Goal: Use online tool/utility: Utilize a website feature to perform a specific function

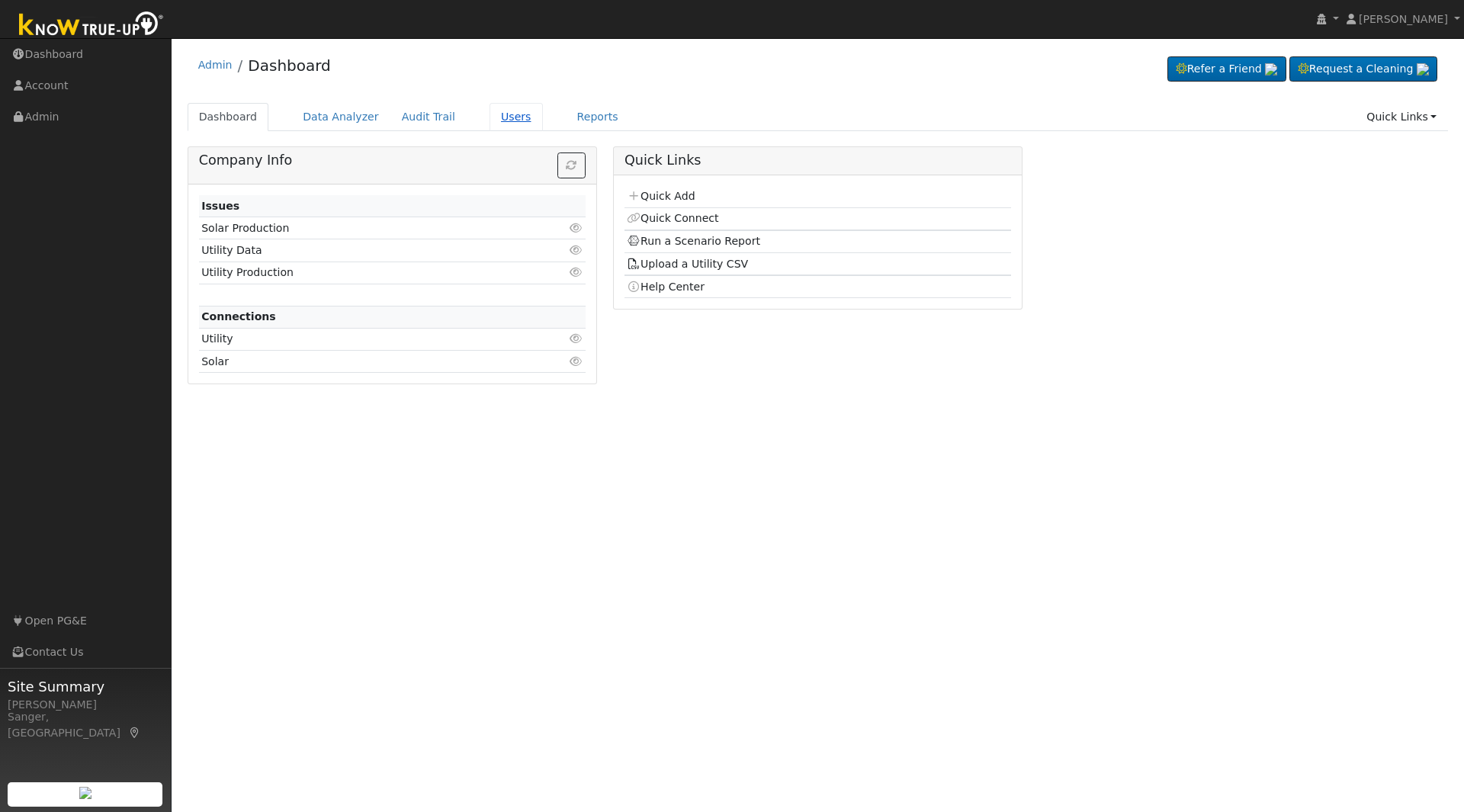
click at [509, 117] on link "Users" at bounding box center [516, 117] width 53 height 28
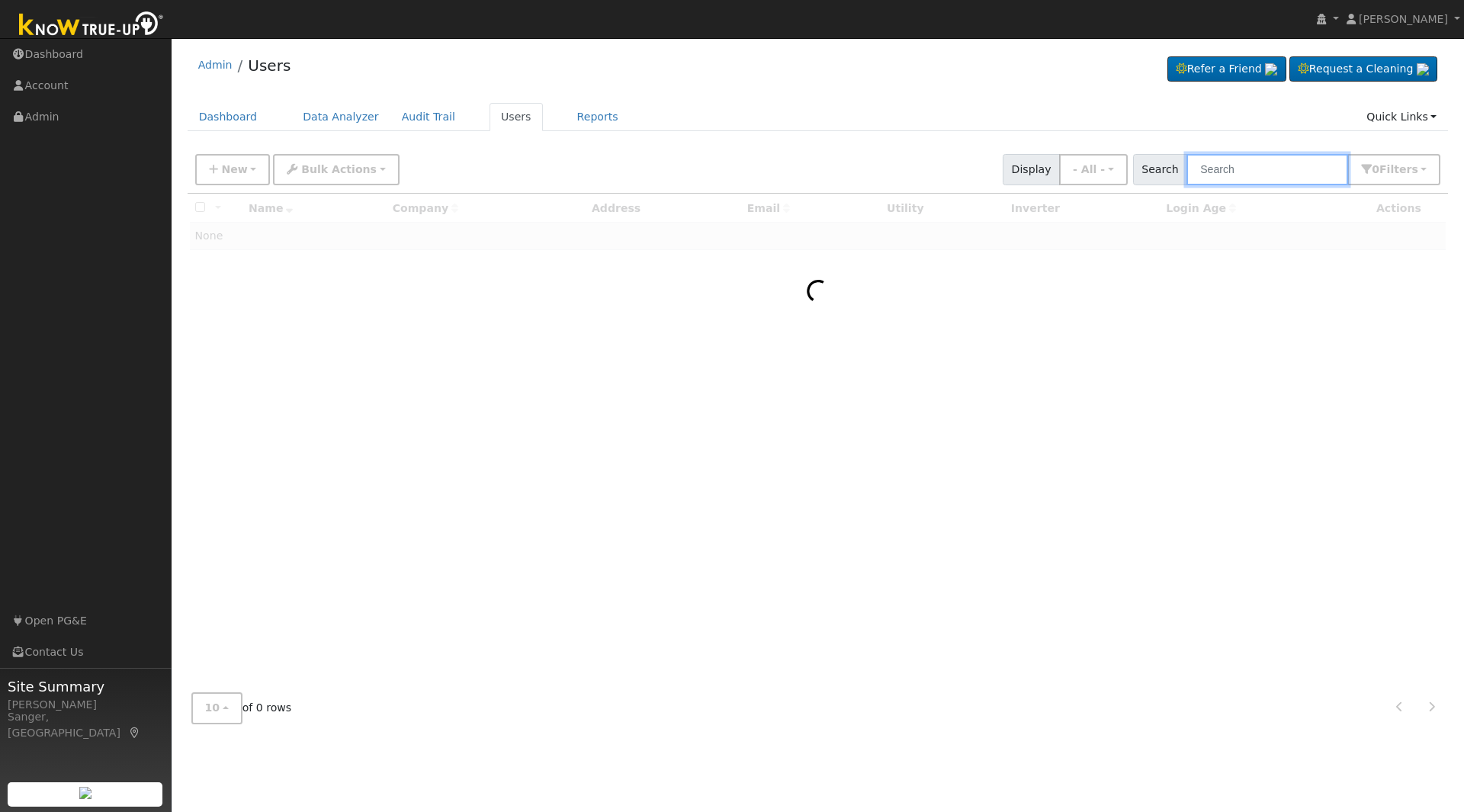
click at [1305, 167] on input "text" at bounding box center [1267, 169] width 161 height 31
paste input "[PERSON_NAME],"
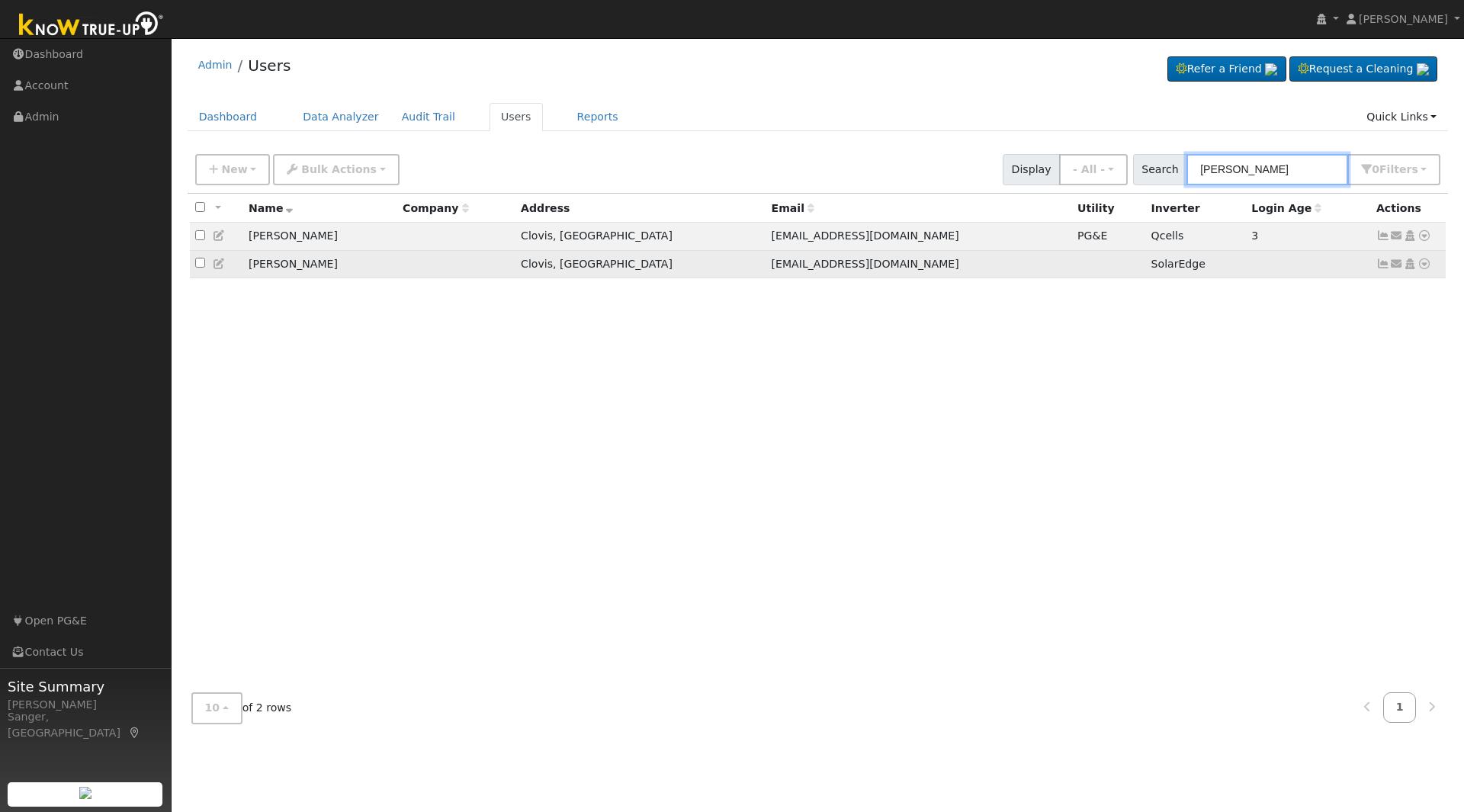
type input "Schlueter"
click at [1391, 267] on icon at bounding box center [1397, 263] width 14 height 11
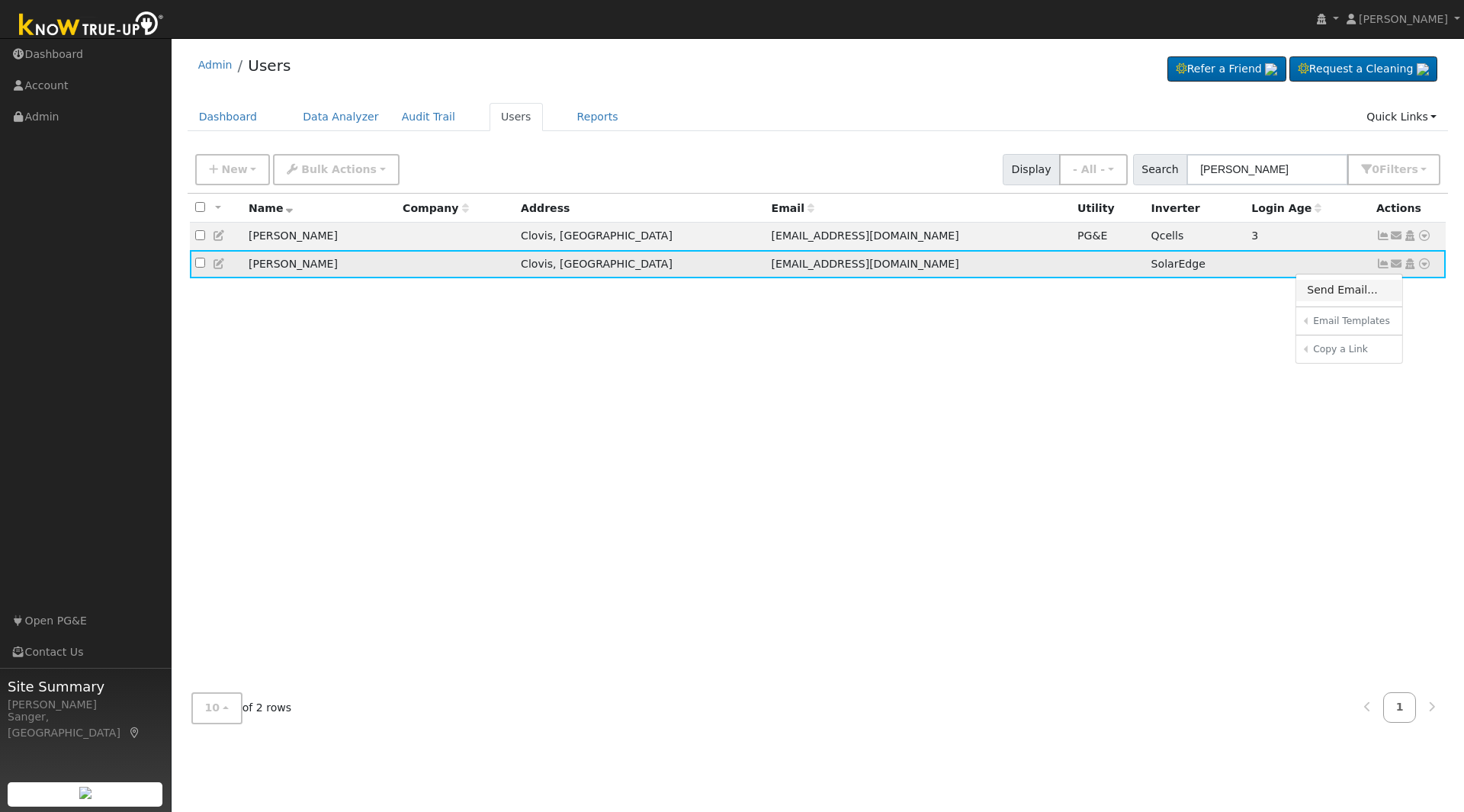
click at [1349, 301] on link "Send Email..." at bounding box center [1349, 290] width 106 height 22
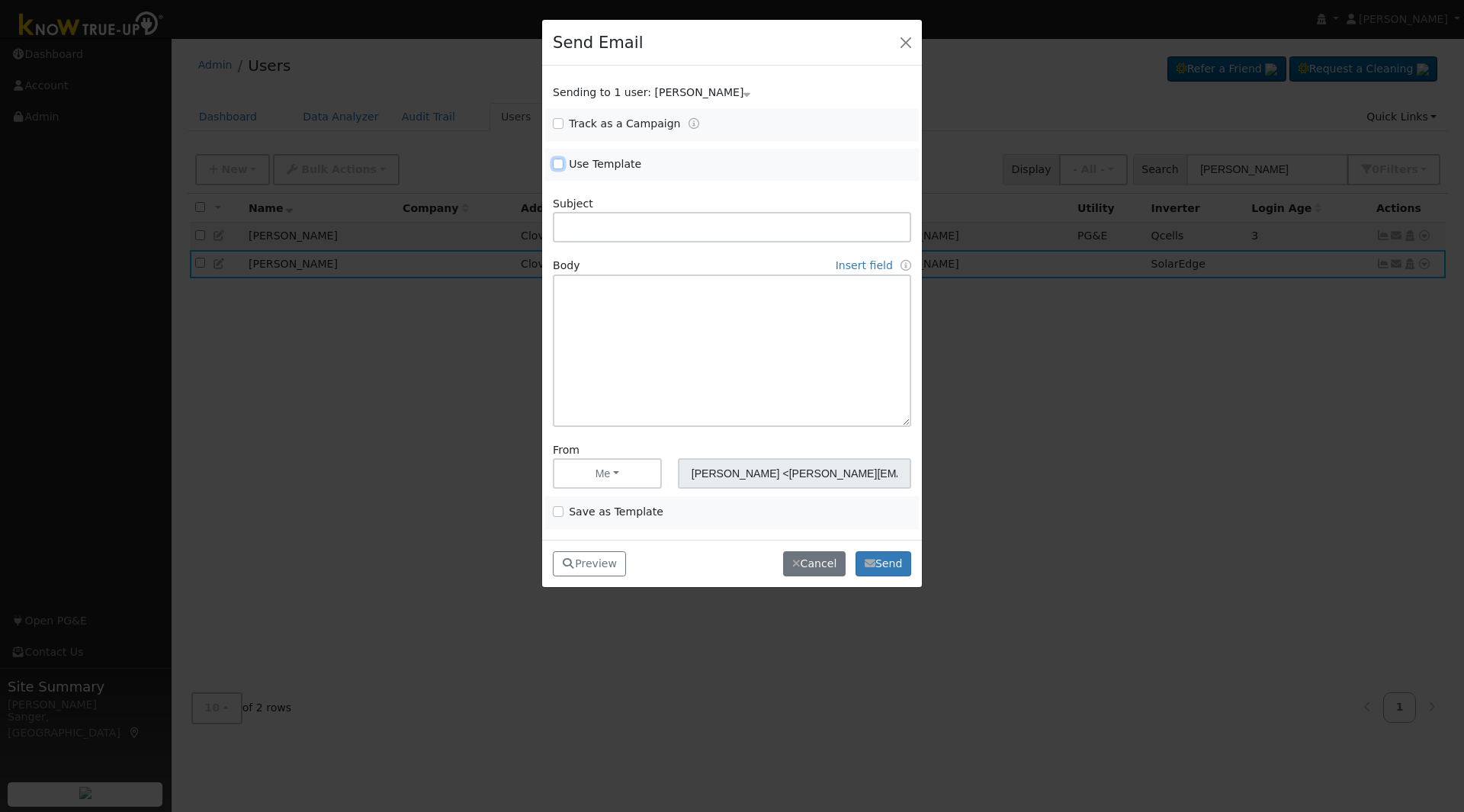
click at [559, 164] on input "Use Template" at bounding box center [558, 164] width 11 height 11
checkbox input "true"
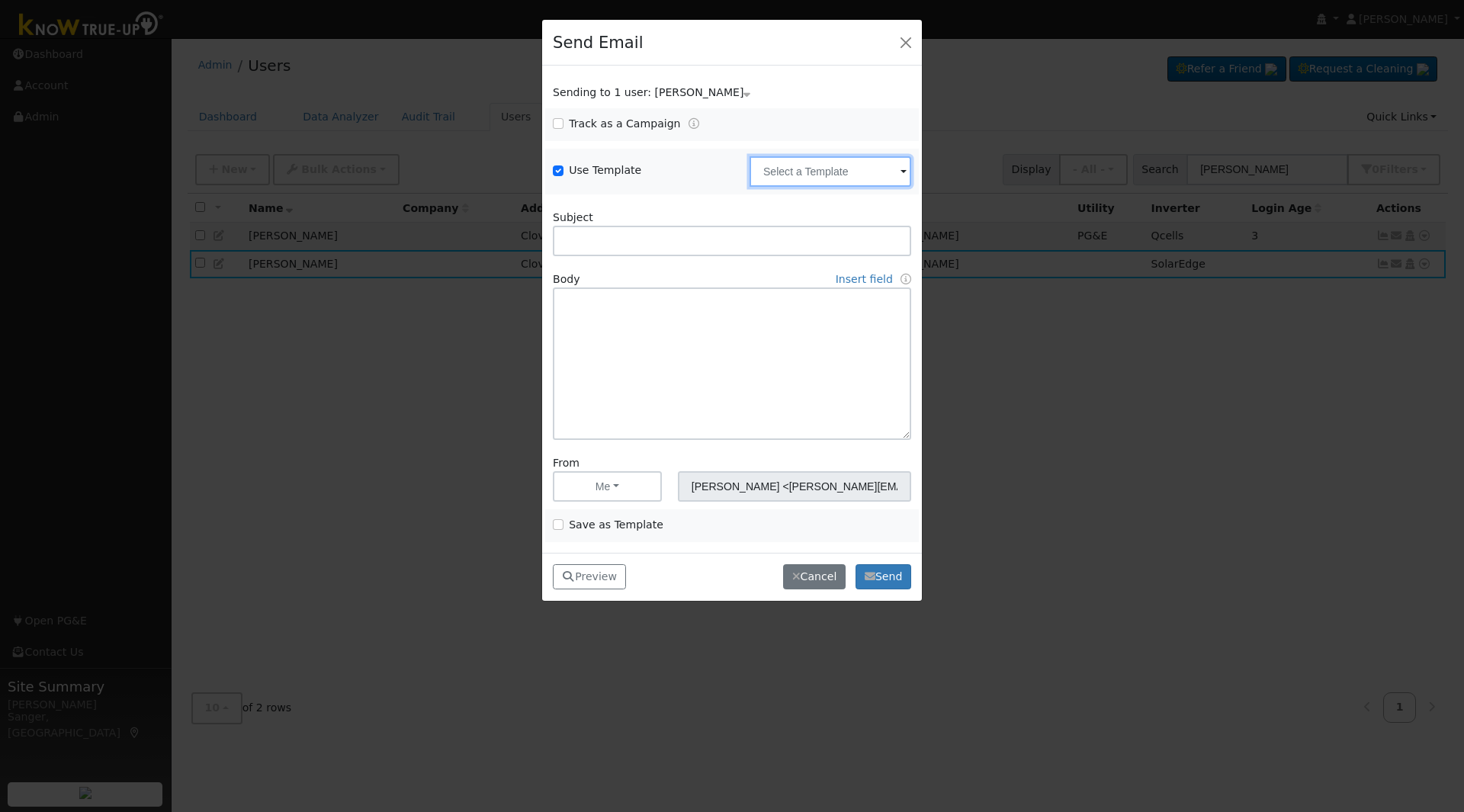
click at [803, 170] on input "text" at bounding box center [830, 171] width 161 height 31
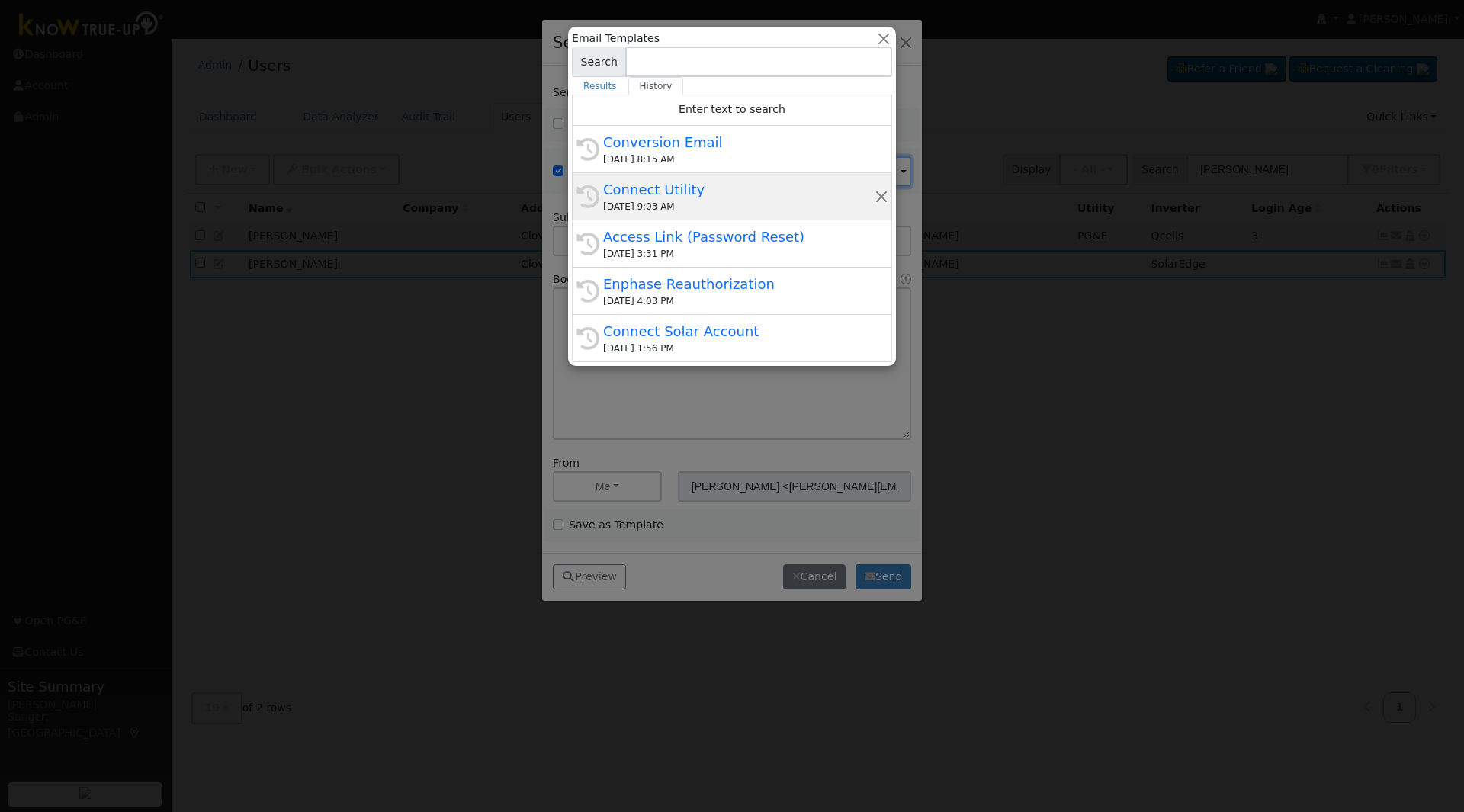
click at [709, 194] on div "Connect Utility" at bounding box center [739, 189] width 271 height 21
type input "Connect Utility"
type textarea "Hello, Please use the link below to connect your utility company to Know True-U…"
type input "Know True-Up <knowtrueup@solardatapros.com>"
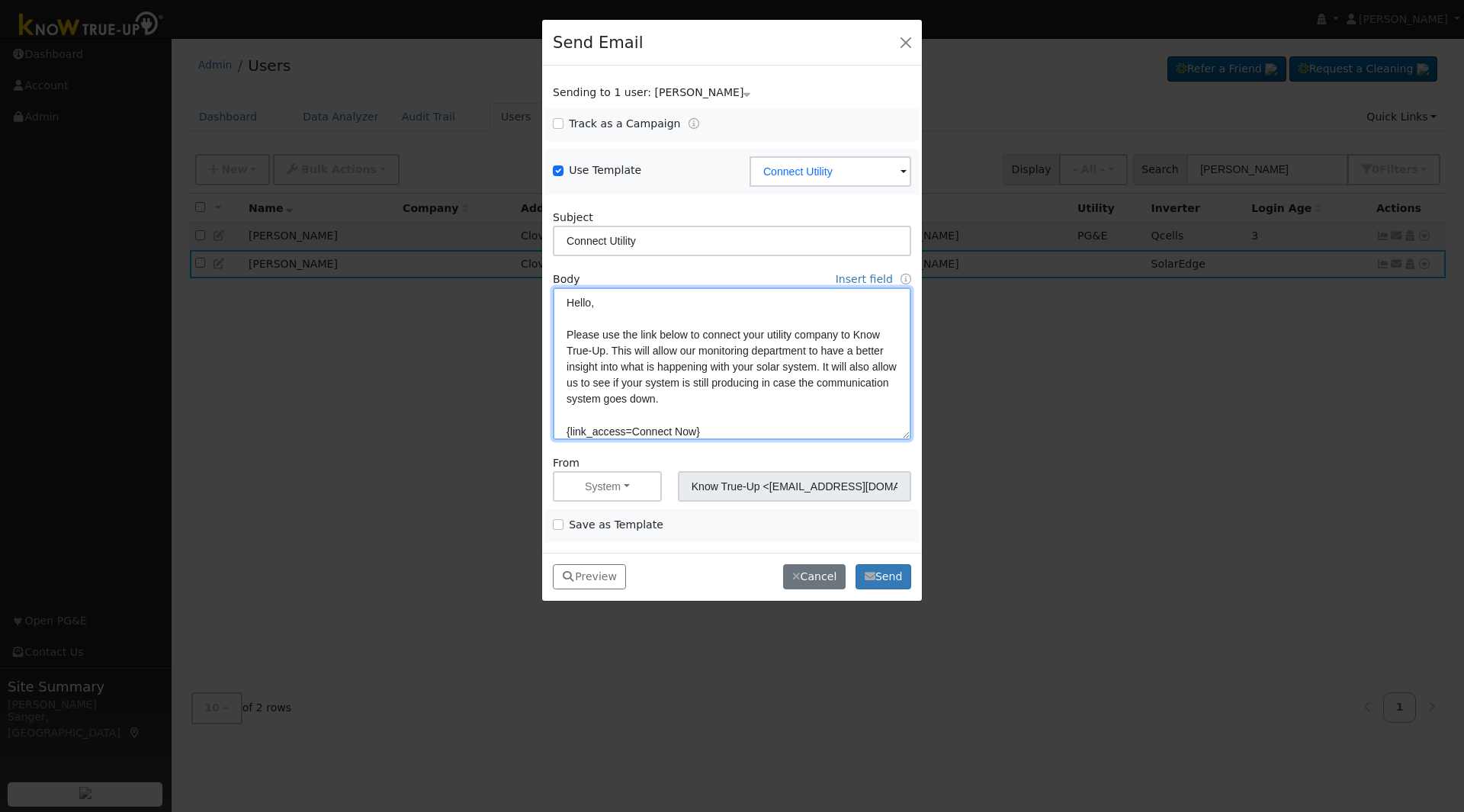
click at [695, 355] on textarea "Hello, Please use the link below to connect your utility company to Know True-U…" at bounding box center [732, 363] width 358 height 152
click at [729, 377] on textarea "Hello, Please use the link below to connect your utility company to Know True-U…" at bounding box center [732, 363] width 358 height 152
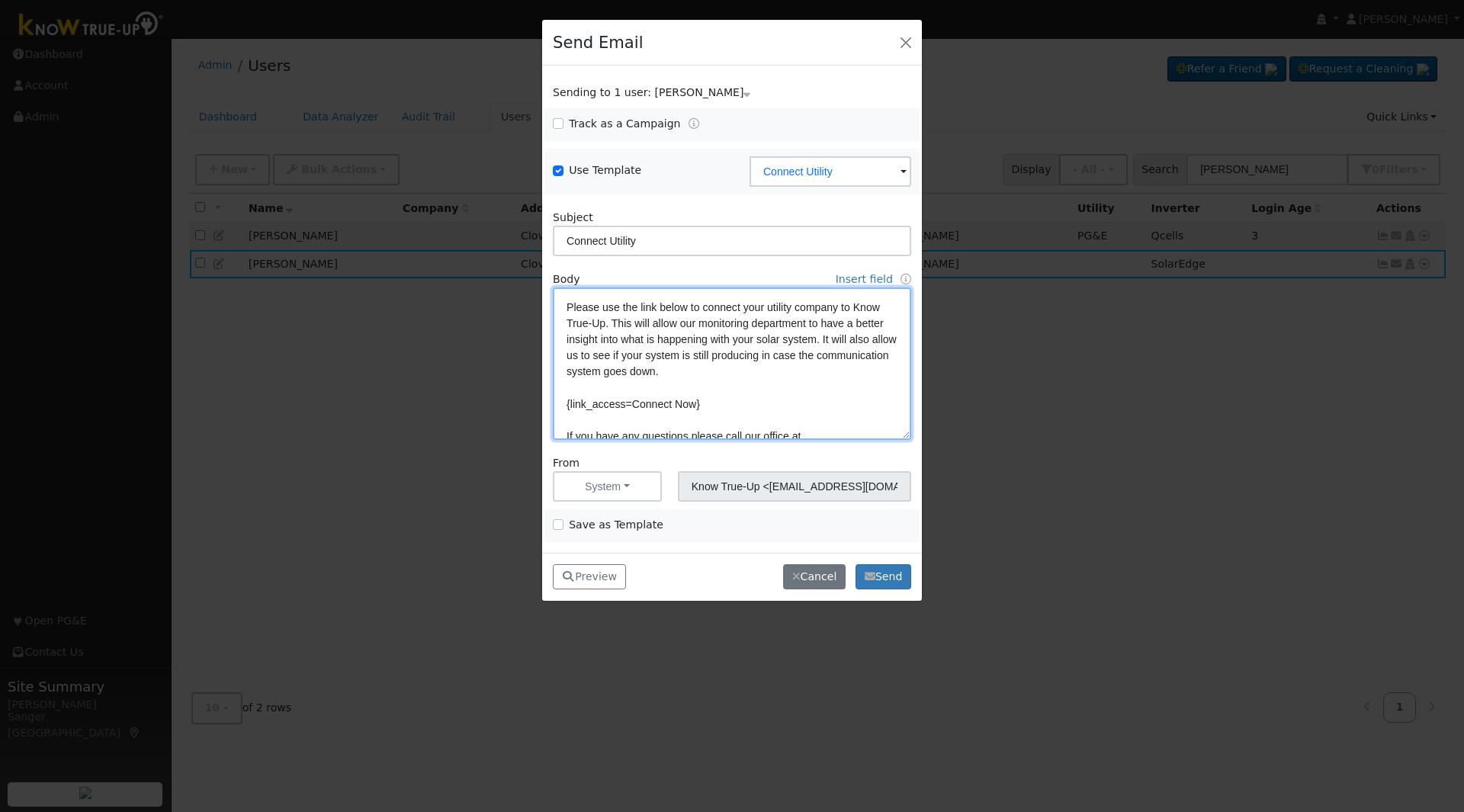
scroll to position [40, 0]
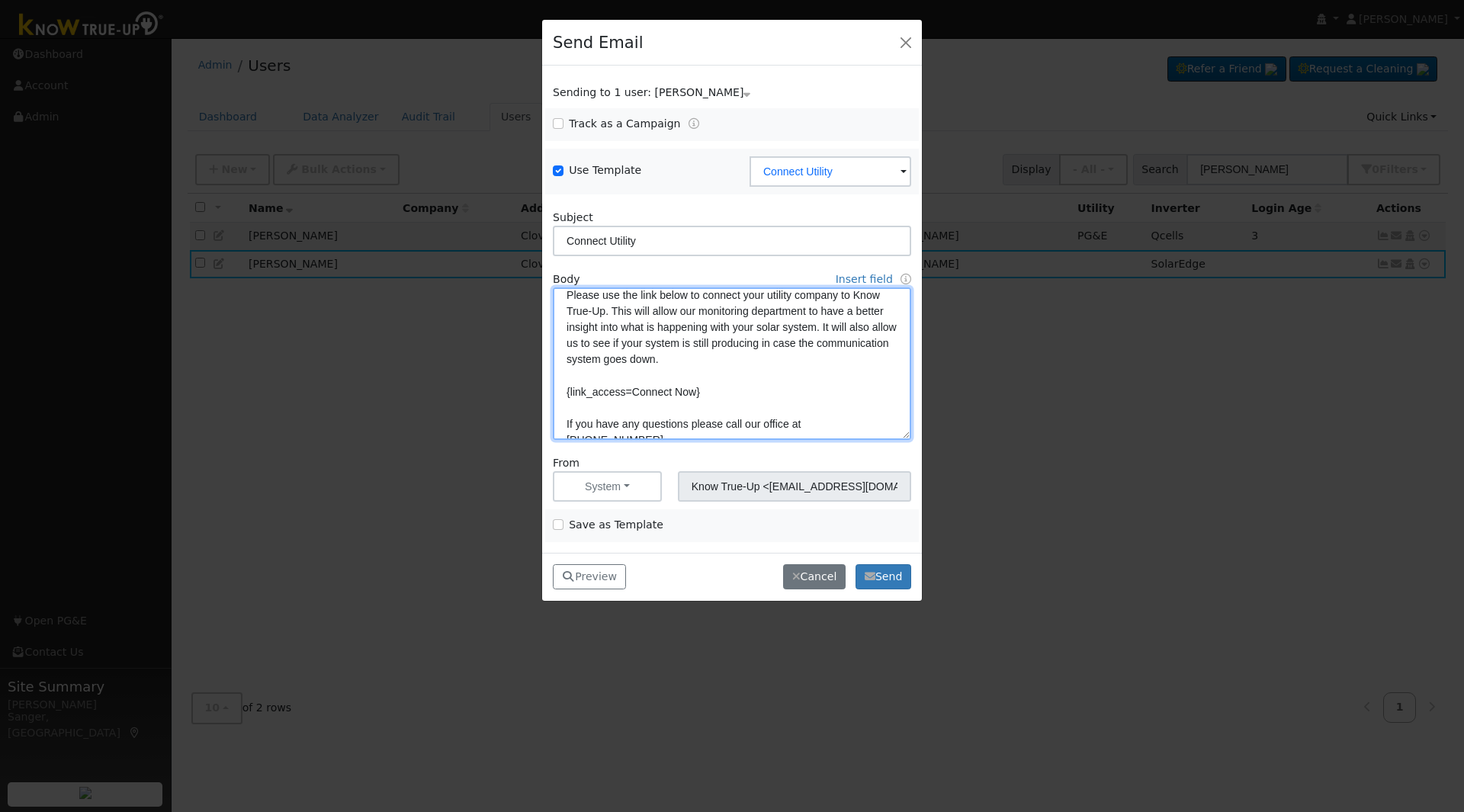
click at [764, 360] on textarea "Hello, Please use the link below to connect your utility company to Know True-U…" at bounding box center [732, 363] width 358 height 152
type textarea "Hello, Please use the link below to connect your utility company to Know True-U…"
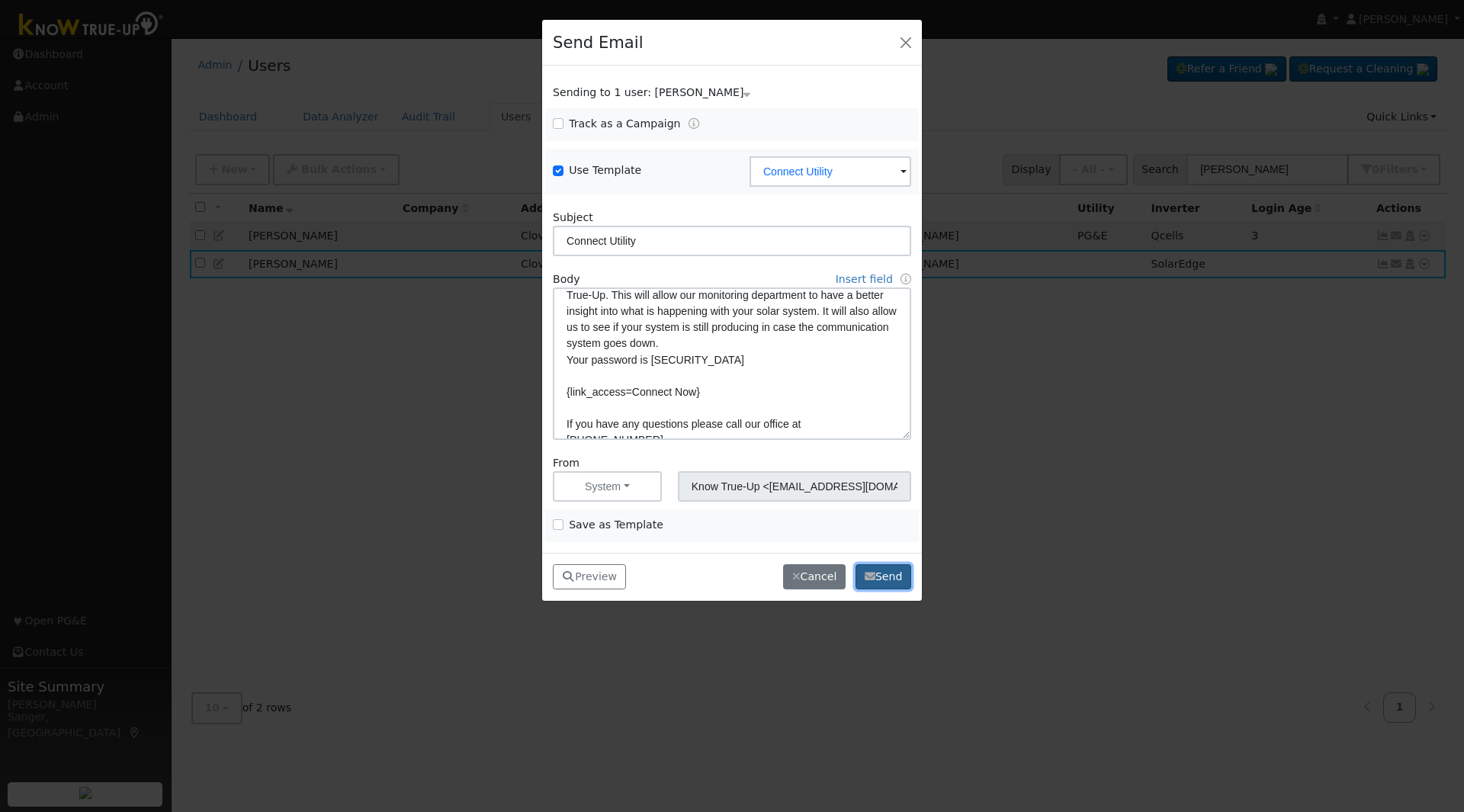
click at [873, 576] on icon "button" at bounding box center [870, 576] width 11 height 11
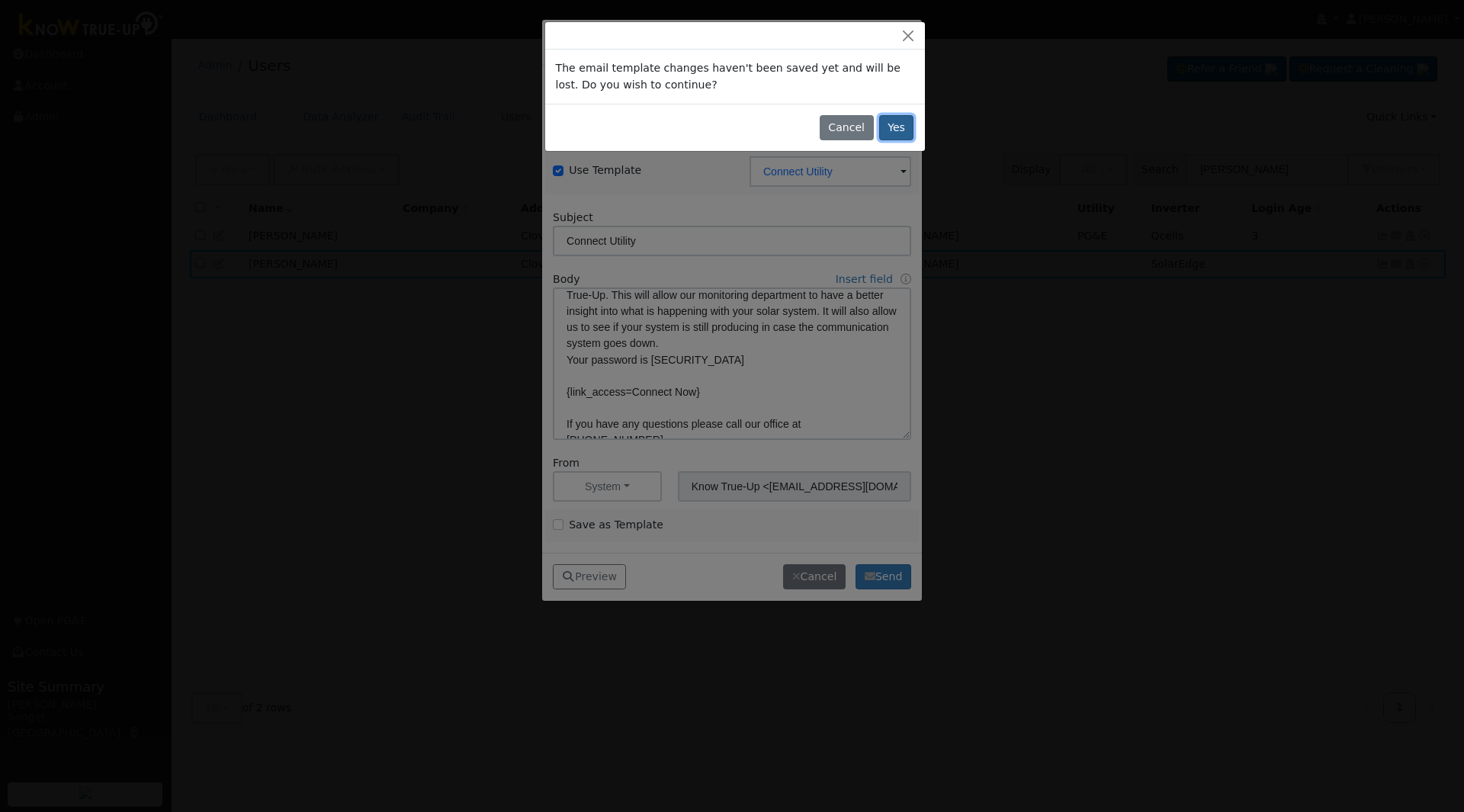
click at [889, 128] on button "Yes" at bounding box center [897, 128] width 35 height 26
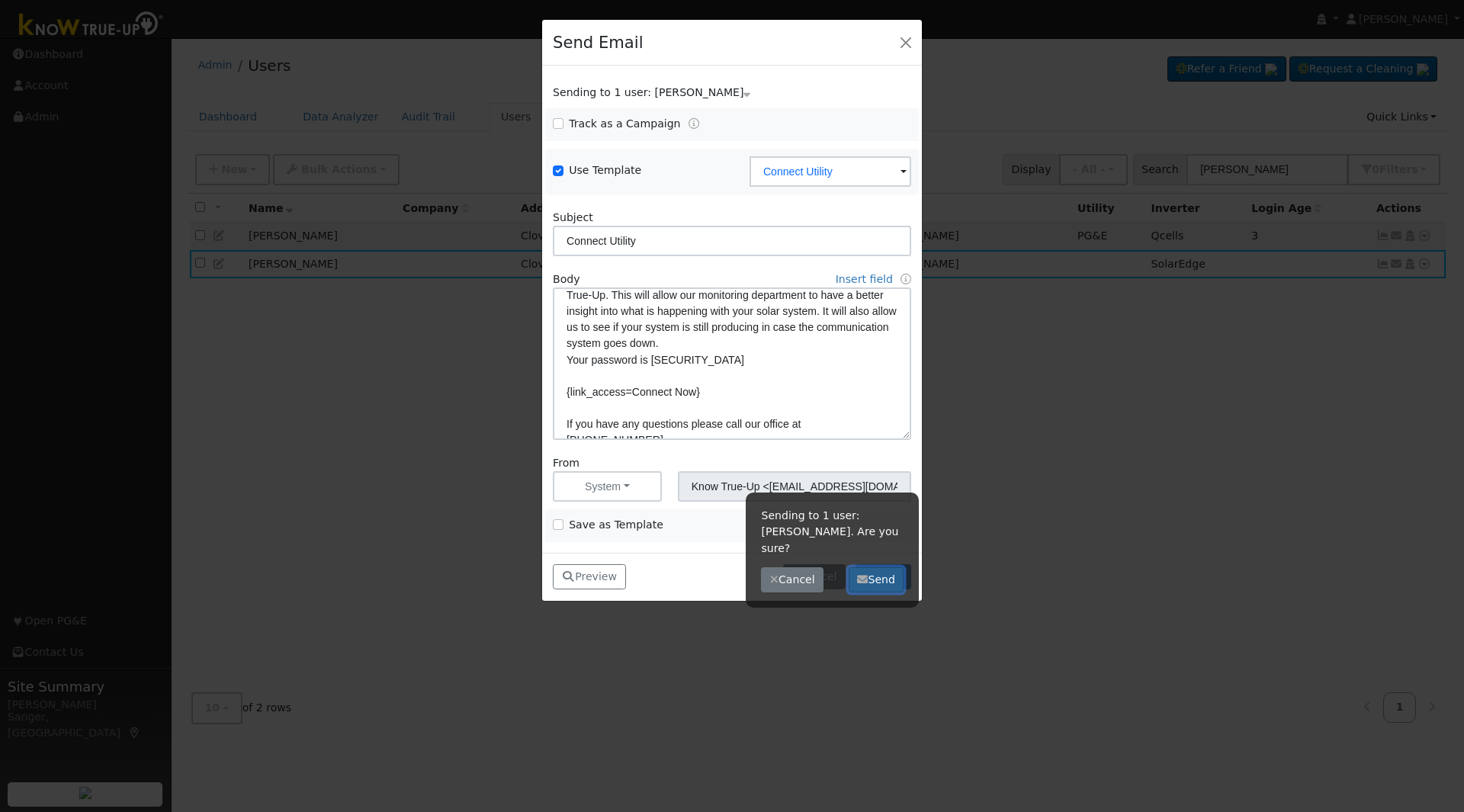
click at [877, 567] on button "Send" at bounding box center [876, 580] width 55 height 26
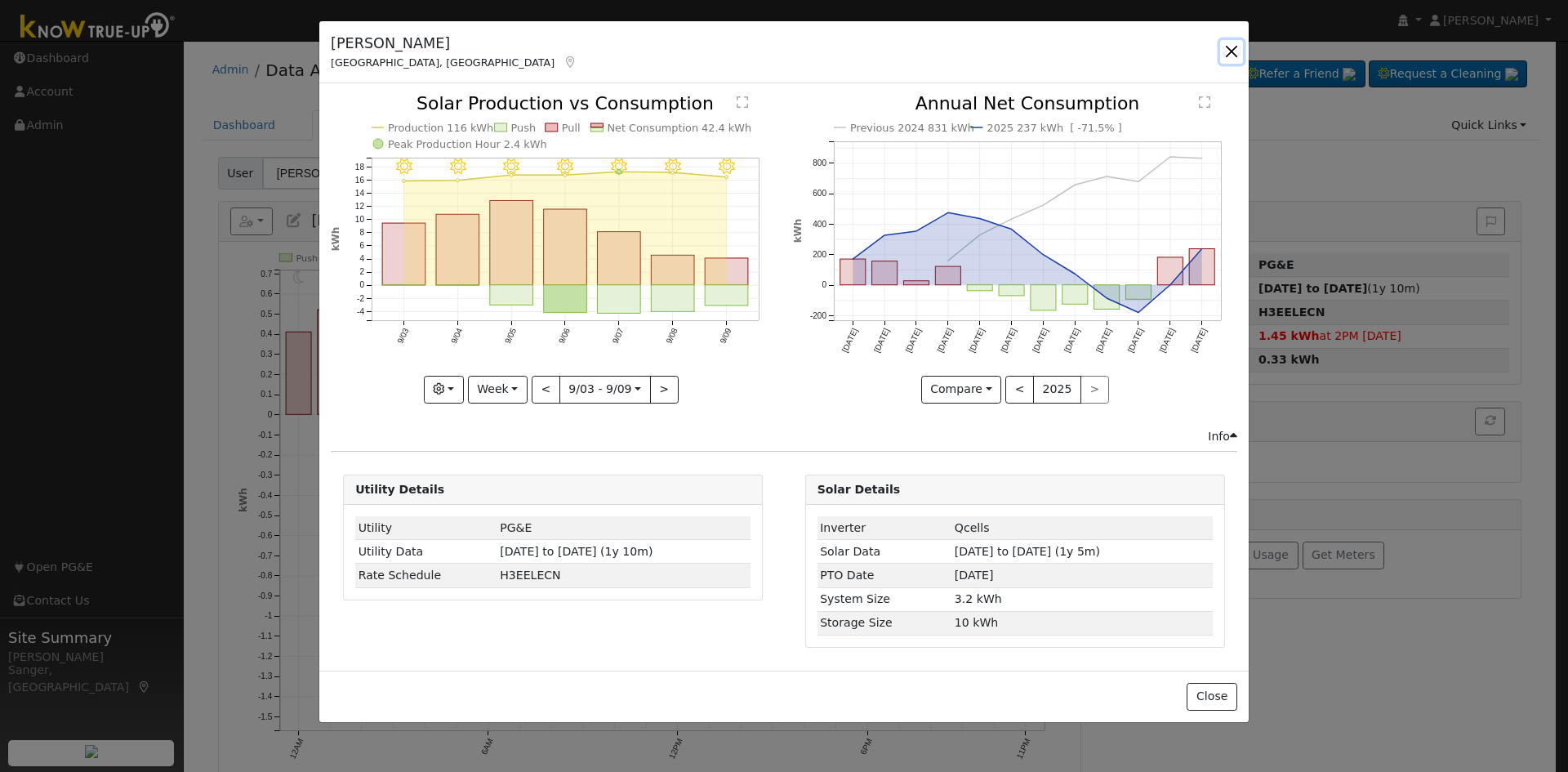
click at [1232, 46] on button "button" at bounding box center [1231, 52] width 23 height 23
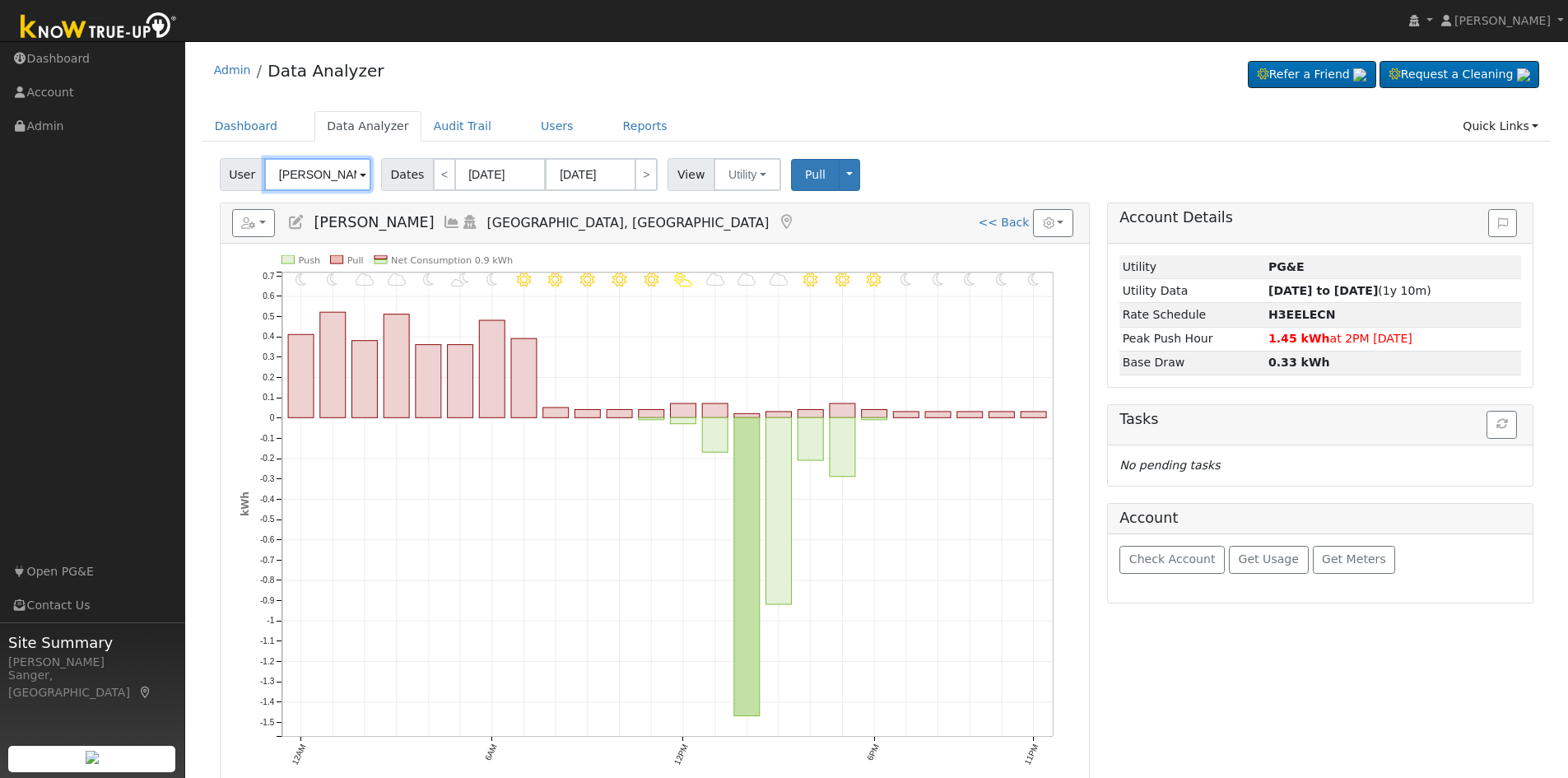
click at [299, 175] on input "[PERSON_NAME]" at bounding box center [317, 174] width 107 height 33
paste input "[PERSON_NAME]"
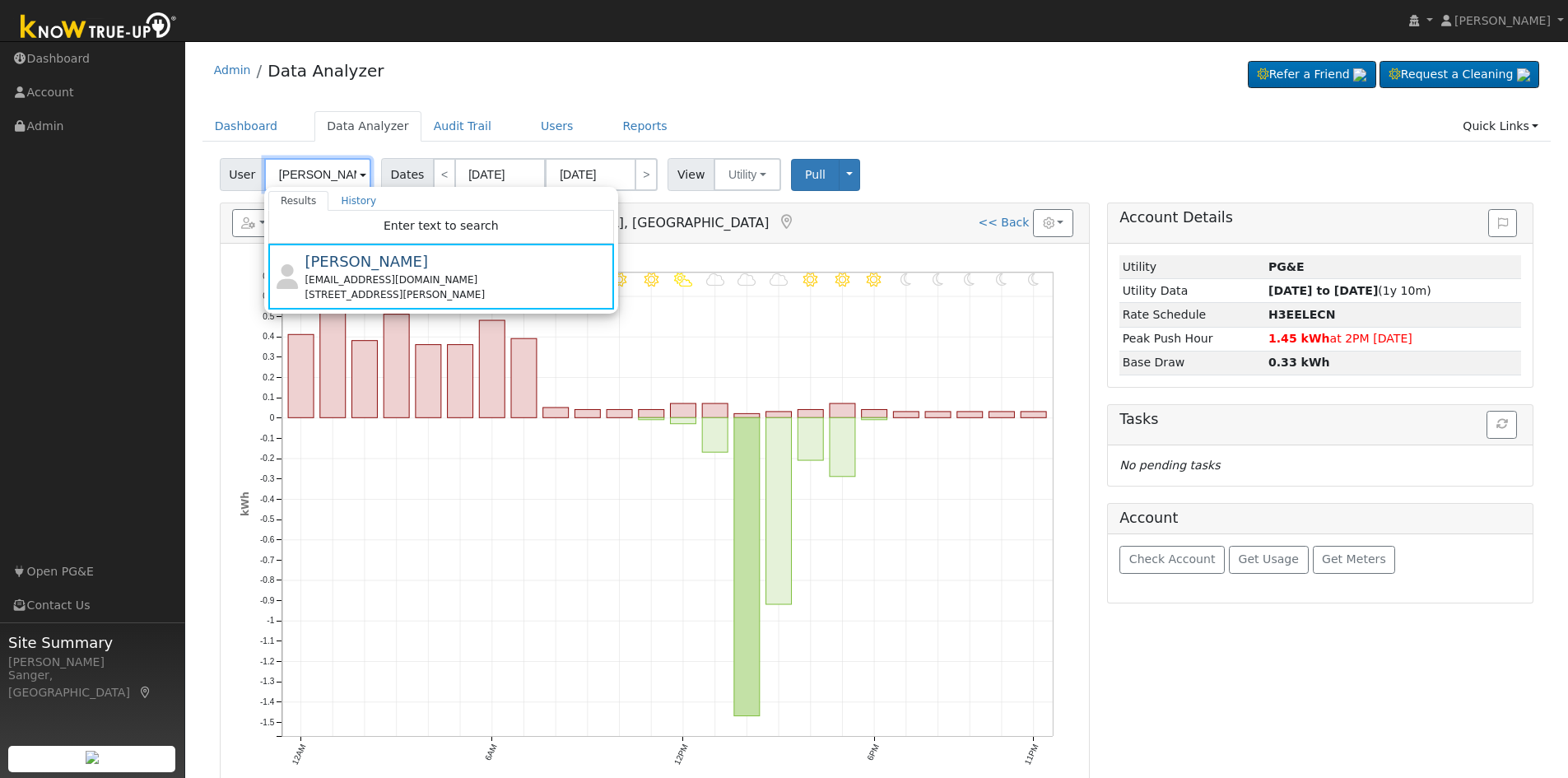
drag, startPoint x: 312, startPoint y: 174, endPoint x: 177, endPoint y: 172, distance: 135.0
click at [177, 172] on div "installed [PERSON_NAME] [PERSON_NAME] Profile My Company Help Center Terms Of S…" at bounding box center [784, 508] width 1568 height 935
type input "C"
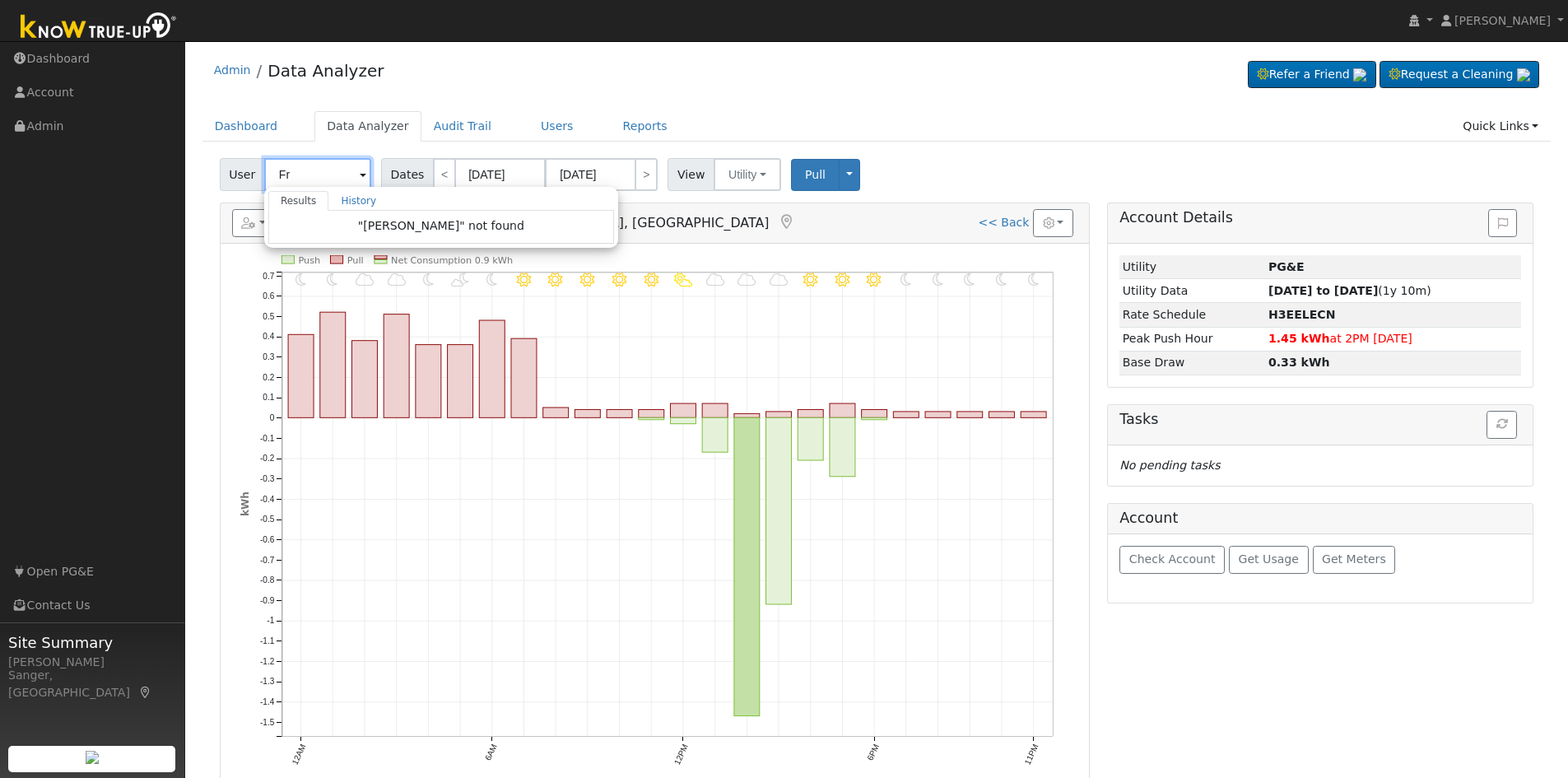
type input "F"
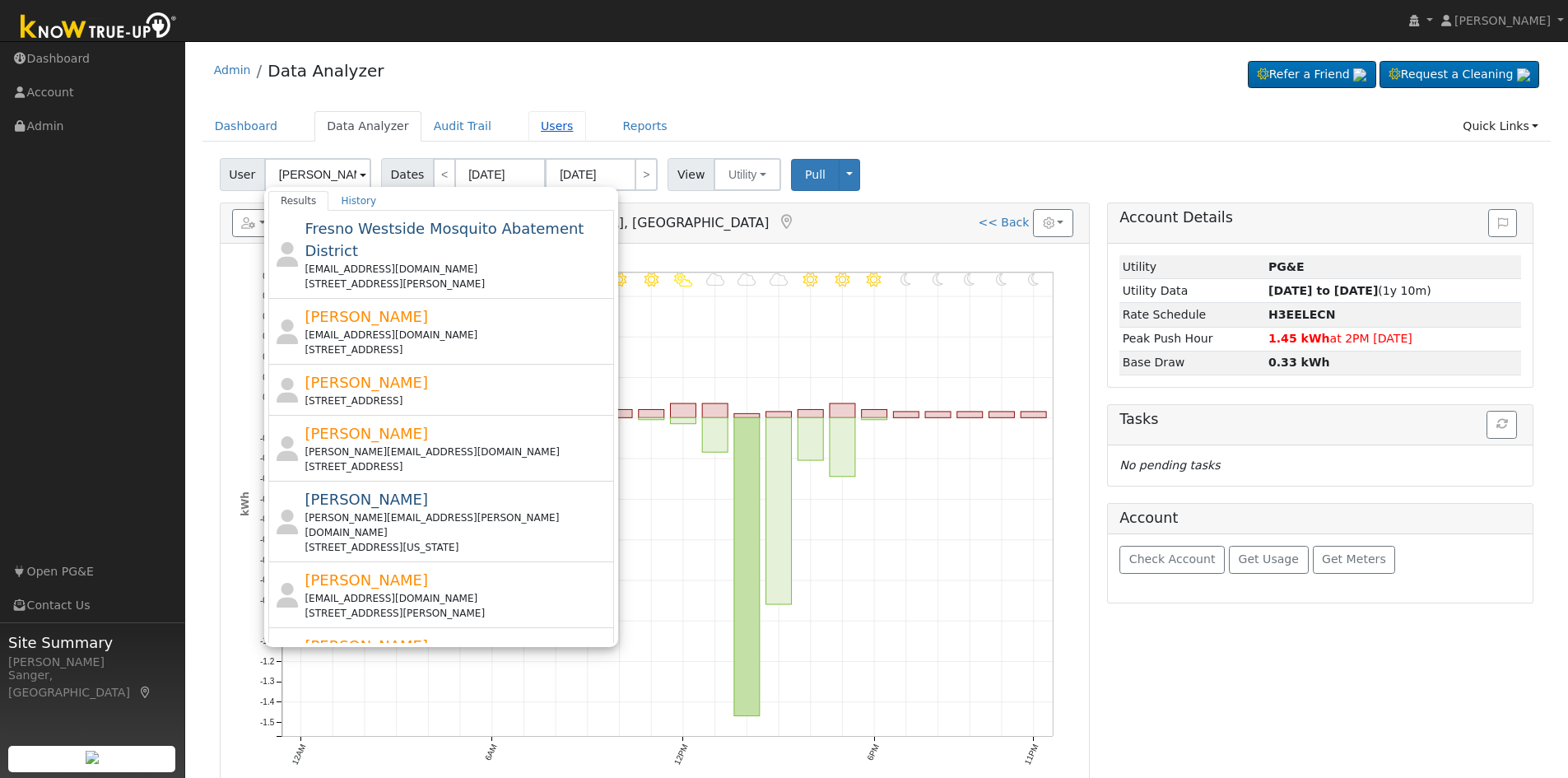
click at [528, 124] on link "Users" at bounding box center [557, 126] width 57 height 31
type input "Carolyn Maloney"
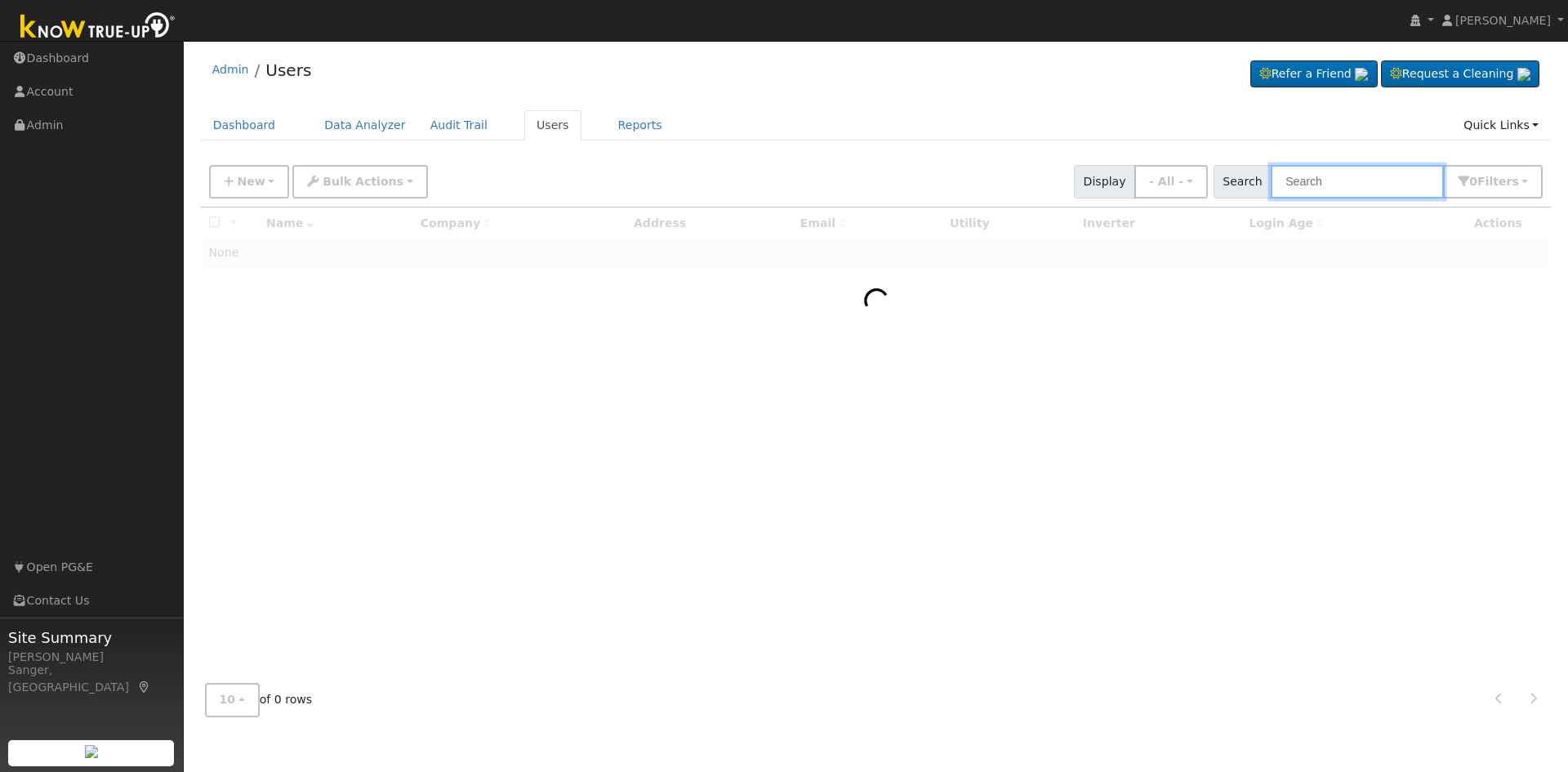
click at [1317, 179] on input "text" at bounding box center [1357, 181] width 173 height 34
paste input "Freitas"
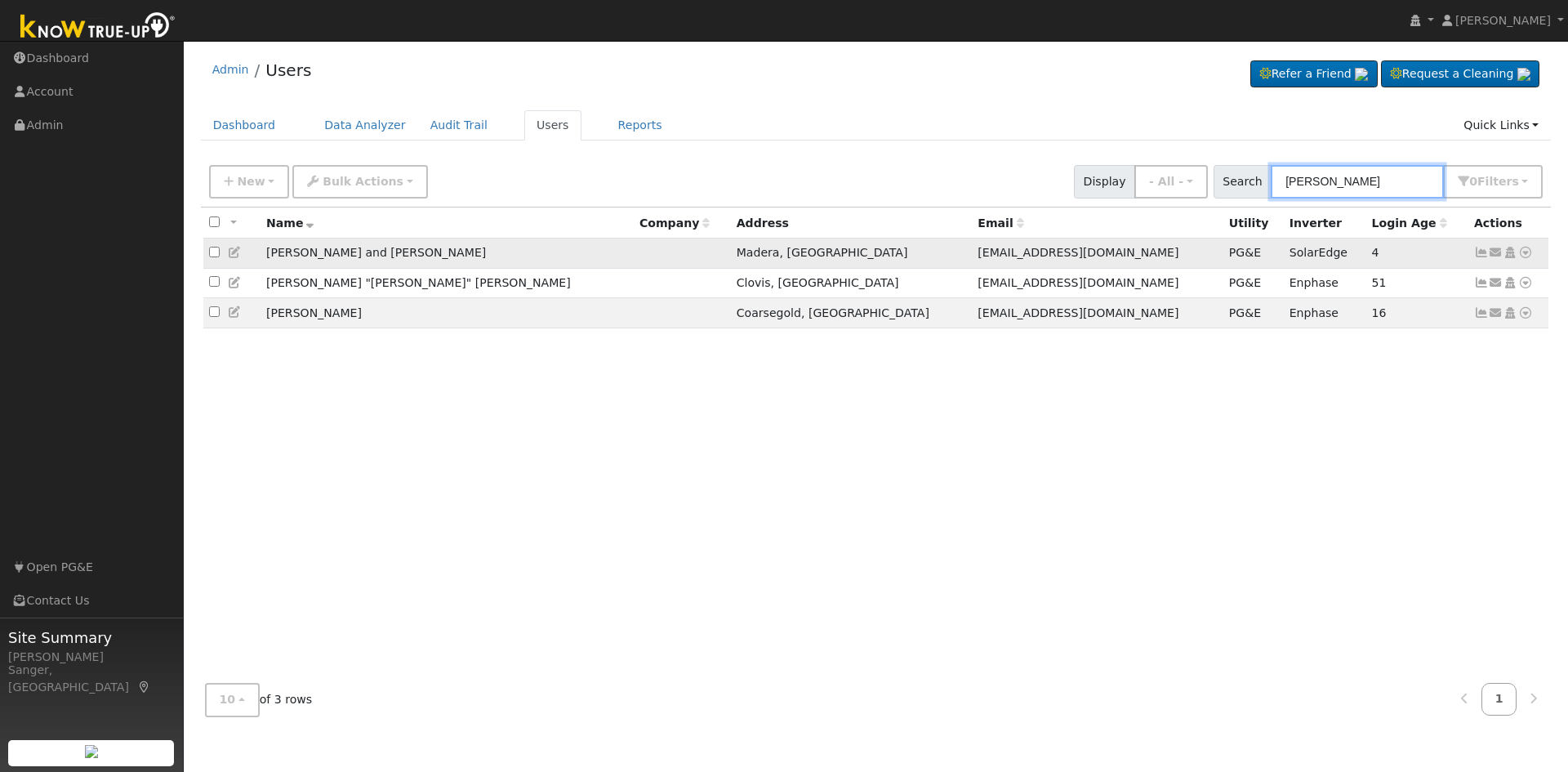
type input "[PERSON_NAME]"
click at [1524, 253] on icon at bounding box center [1525, 253] width 15 height 12
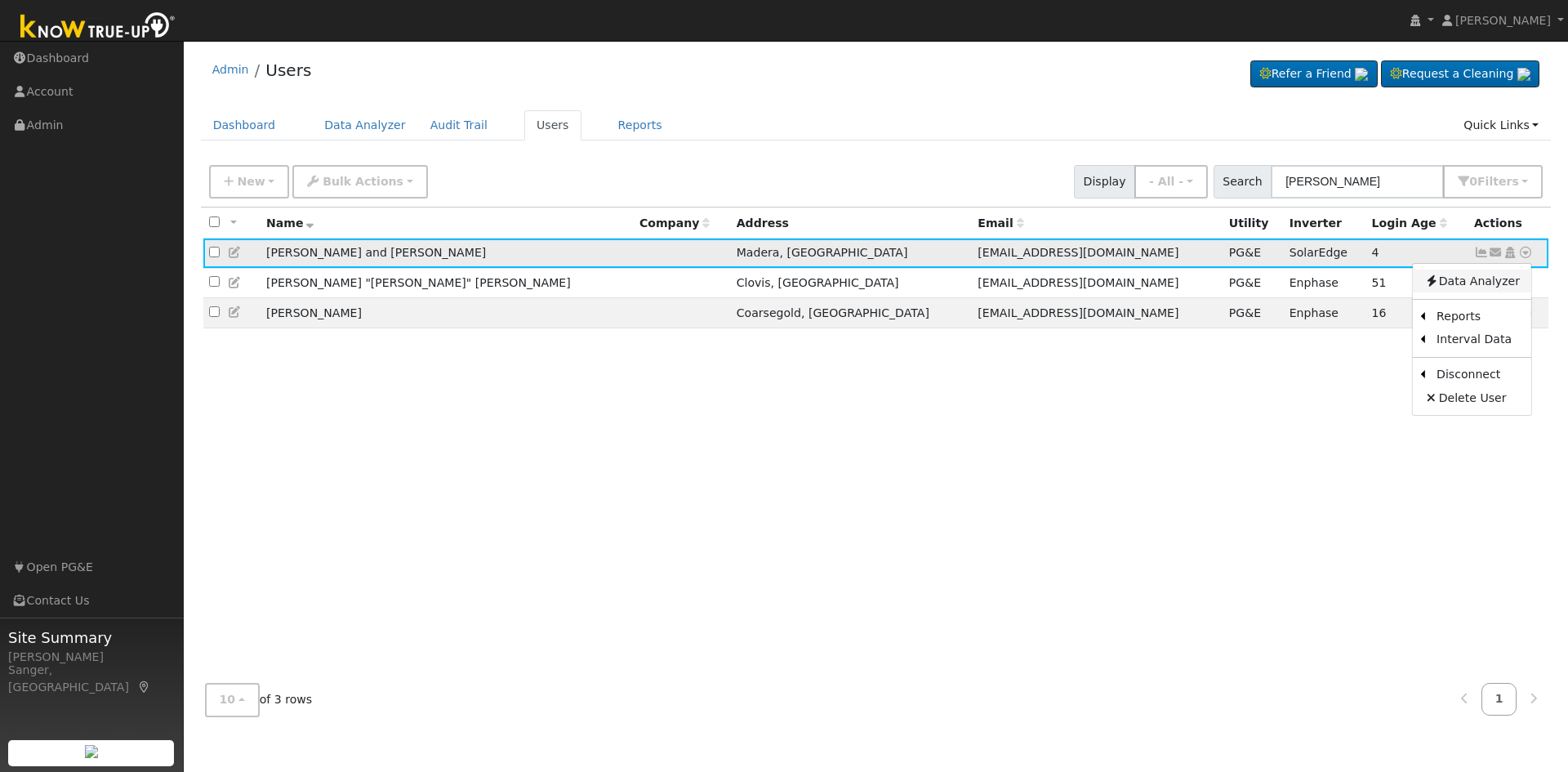
click at [1496, 277] on link "Data Analyzer" at bounding box center [1472, 281] width 119 height 23
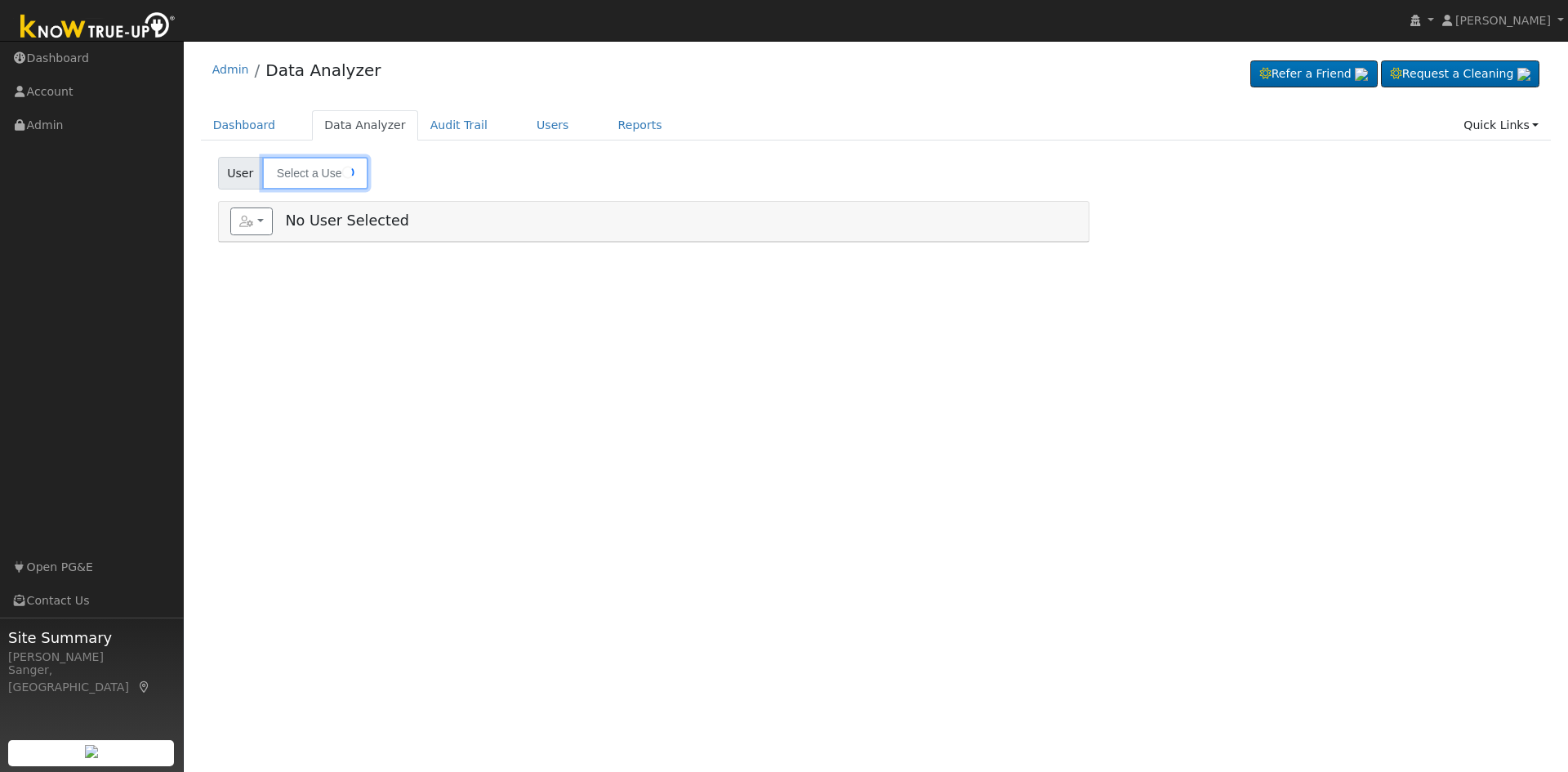
type input "[PERSON_NAME] and [PERSON_NAME]"
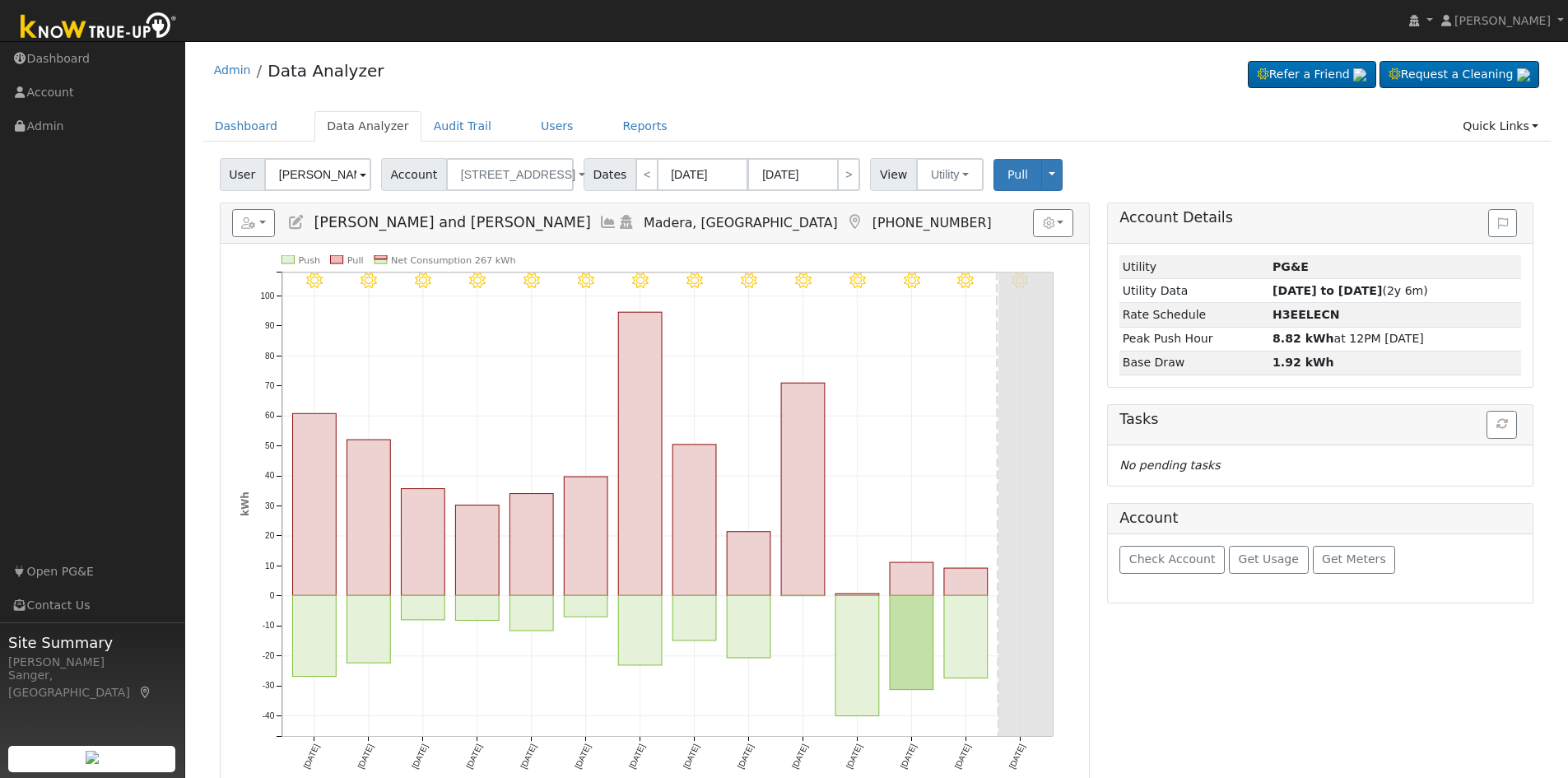
click at [599, 222] on icon at bounding box center [608, 222] width 18 height 15
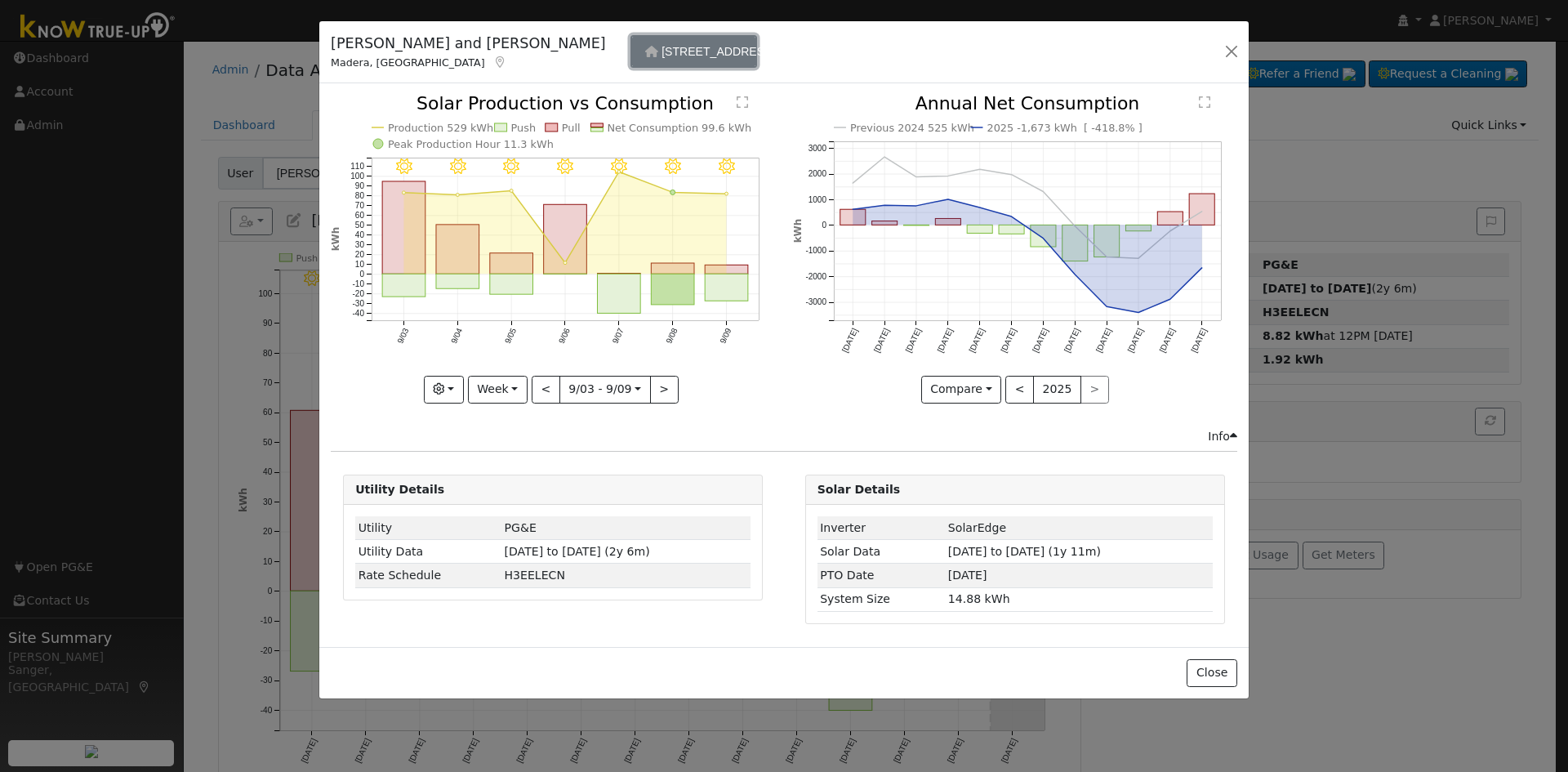
click at [630, 60] on button "[STREET_ADDRESS]" at bounding box center [694, 52] width 127 height 33
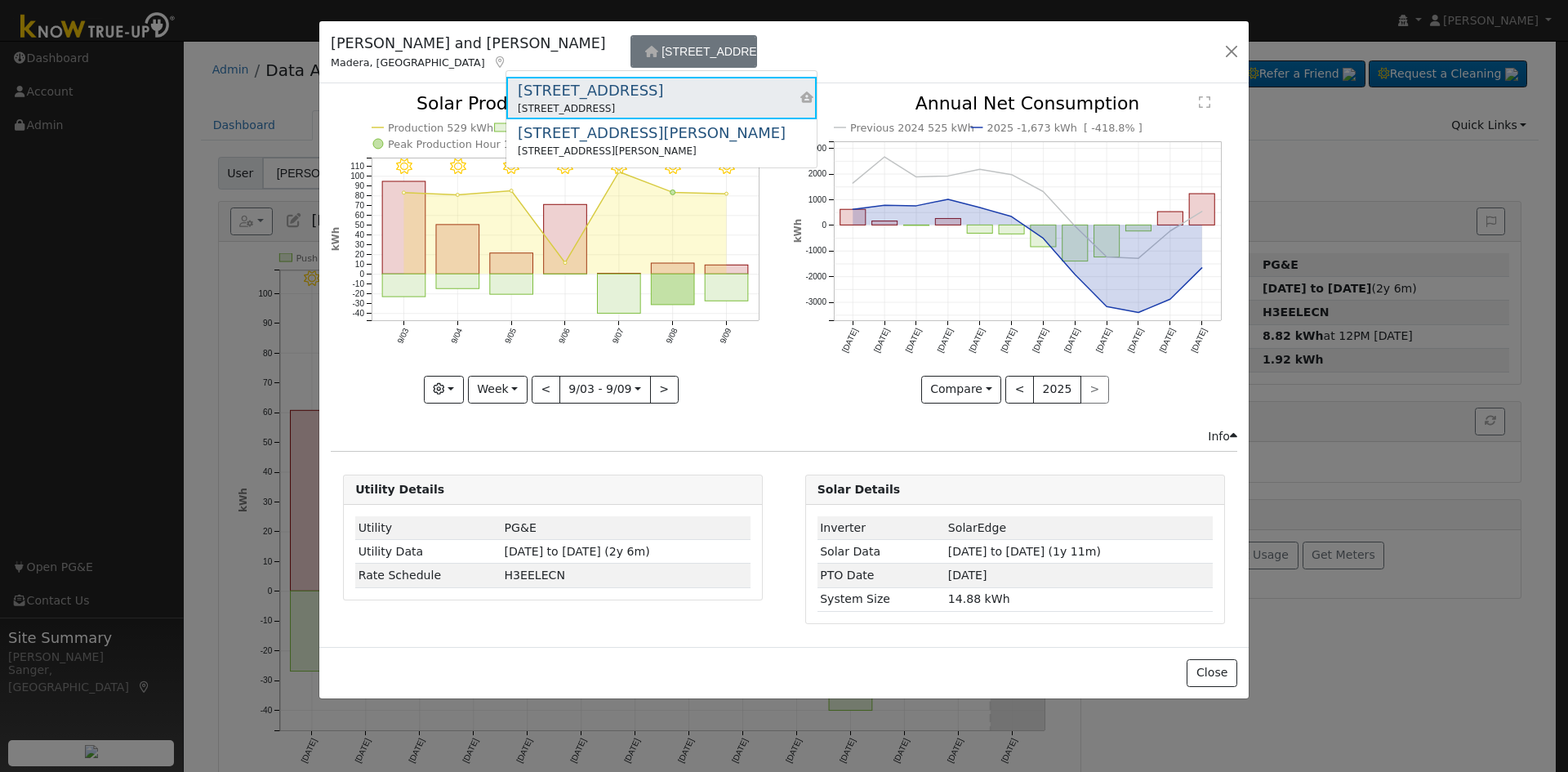
click at [607, 103] on div "[STREET_ADDRESS]" at bounding box center [590, 109] width 146 height 15
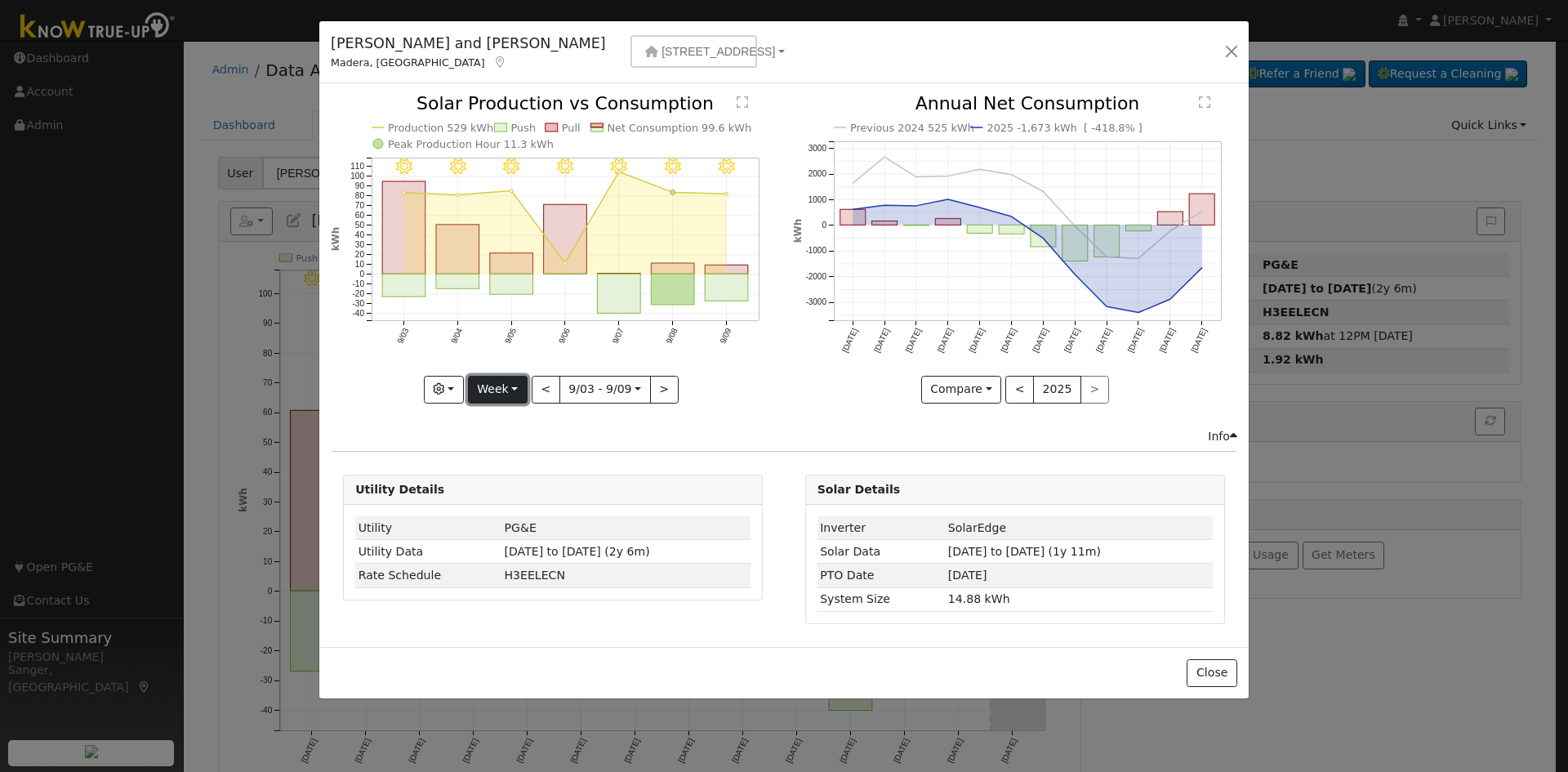
click at [498, 386] on button "Week" at bounding box center [498, 389] width 59 height 28
click at [514, 491] on link "Year" at bounding box center [526, 491] width 114 height 23
type input "[DATE]"
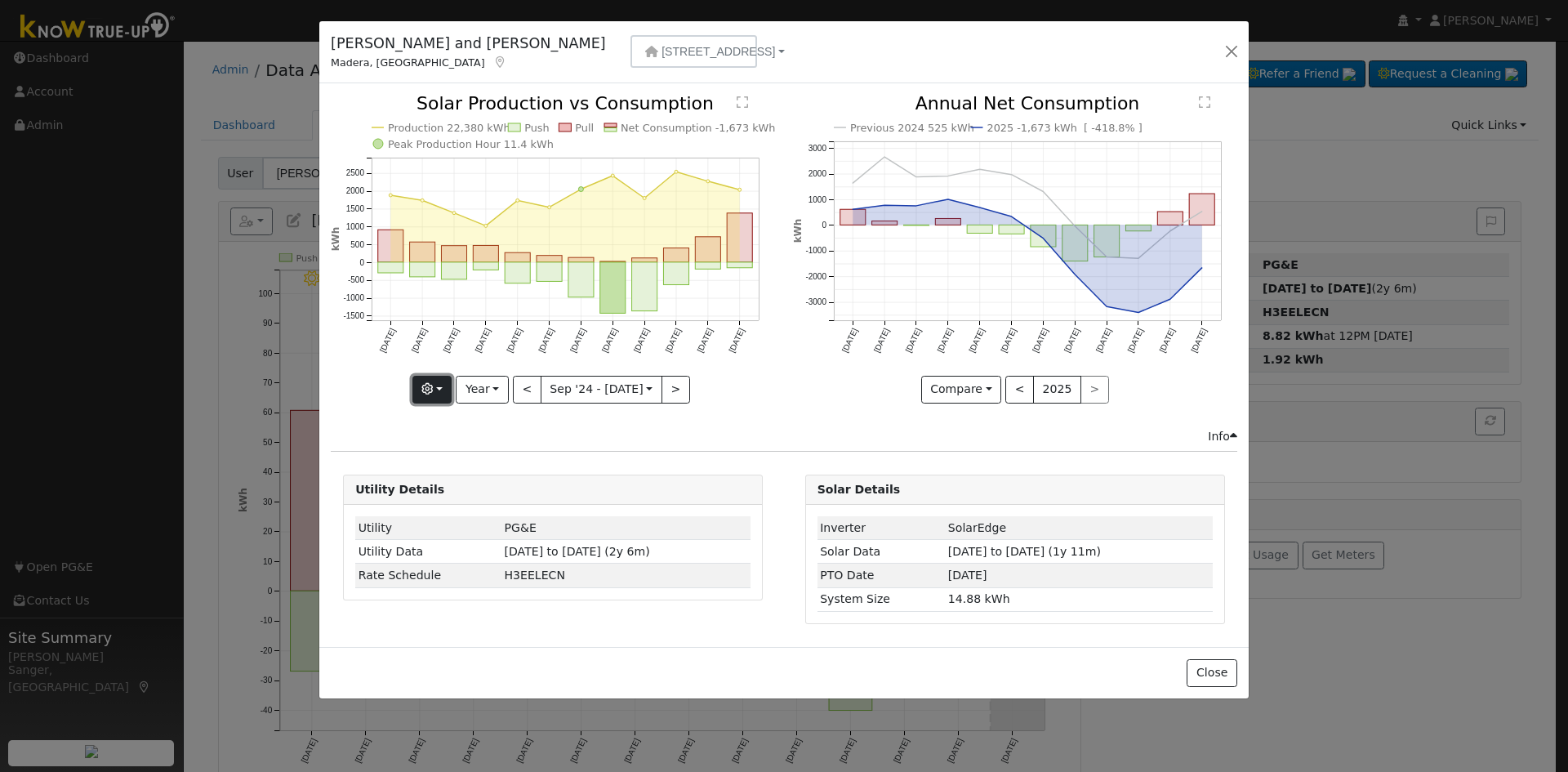
click at [430, 387] on icon "button" at bounding box center [427, 388] width 12 height 12
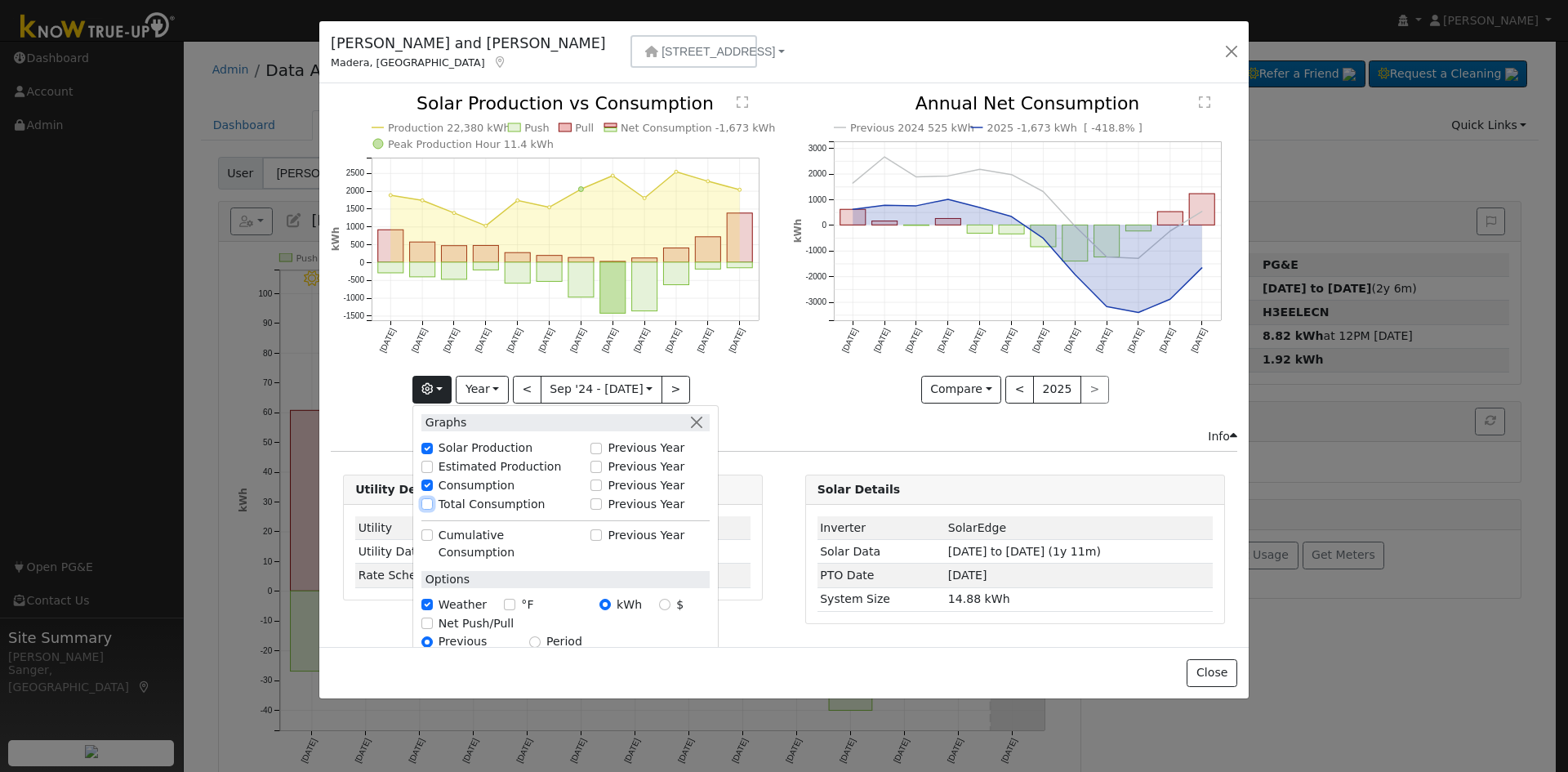
click at [433, 499] on input "Total Consumption" at bounding box center [427, 504] width 12 height 12
checkbox input "true"
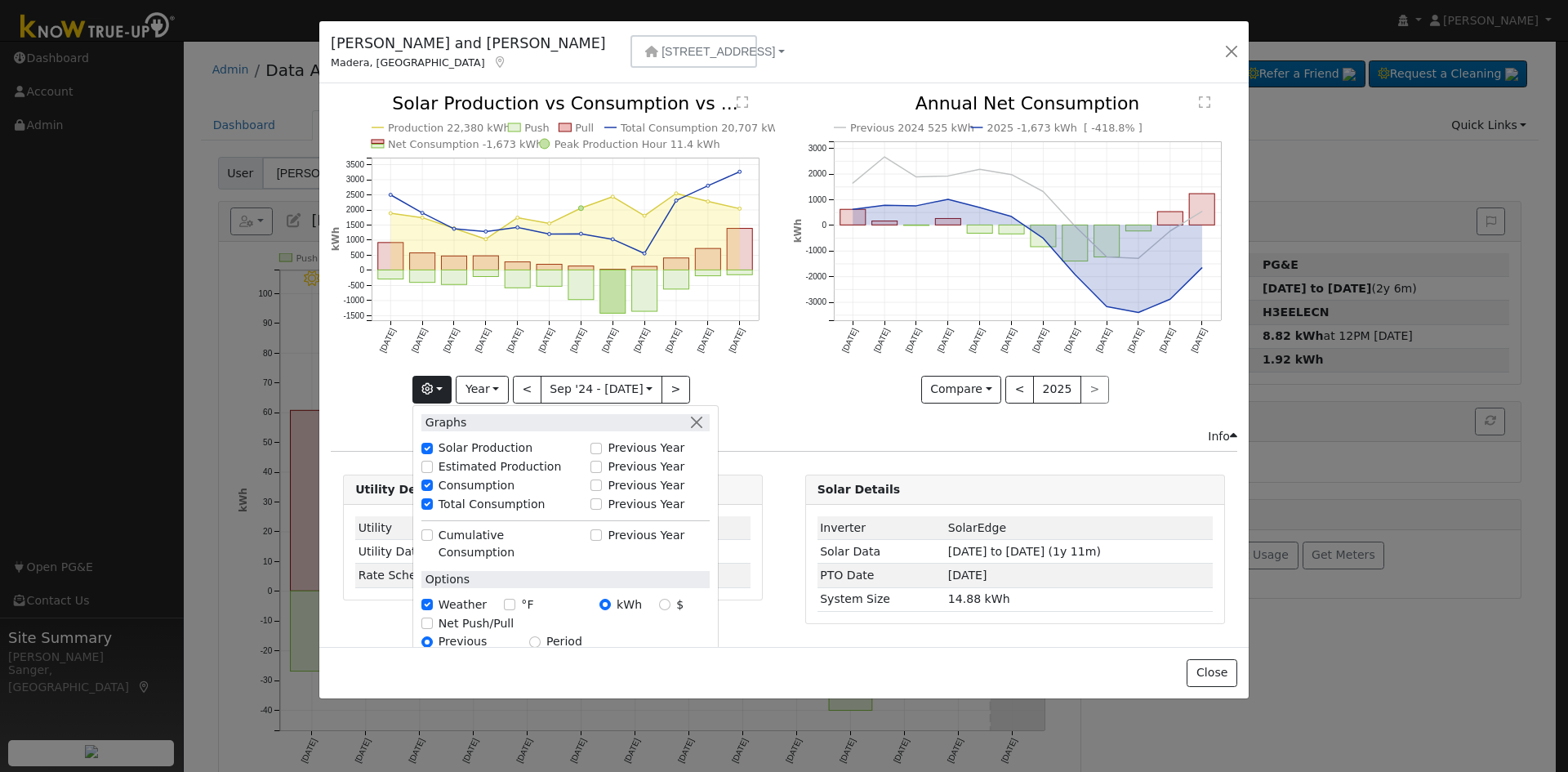
click at [748, 363] on icon "Production 22,380 kWh Push Pull Total Consumption 20,707 kWh Net Consumption -1…" at bounding box center [553, 248] width 444 height 306
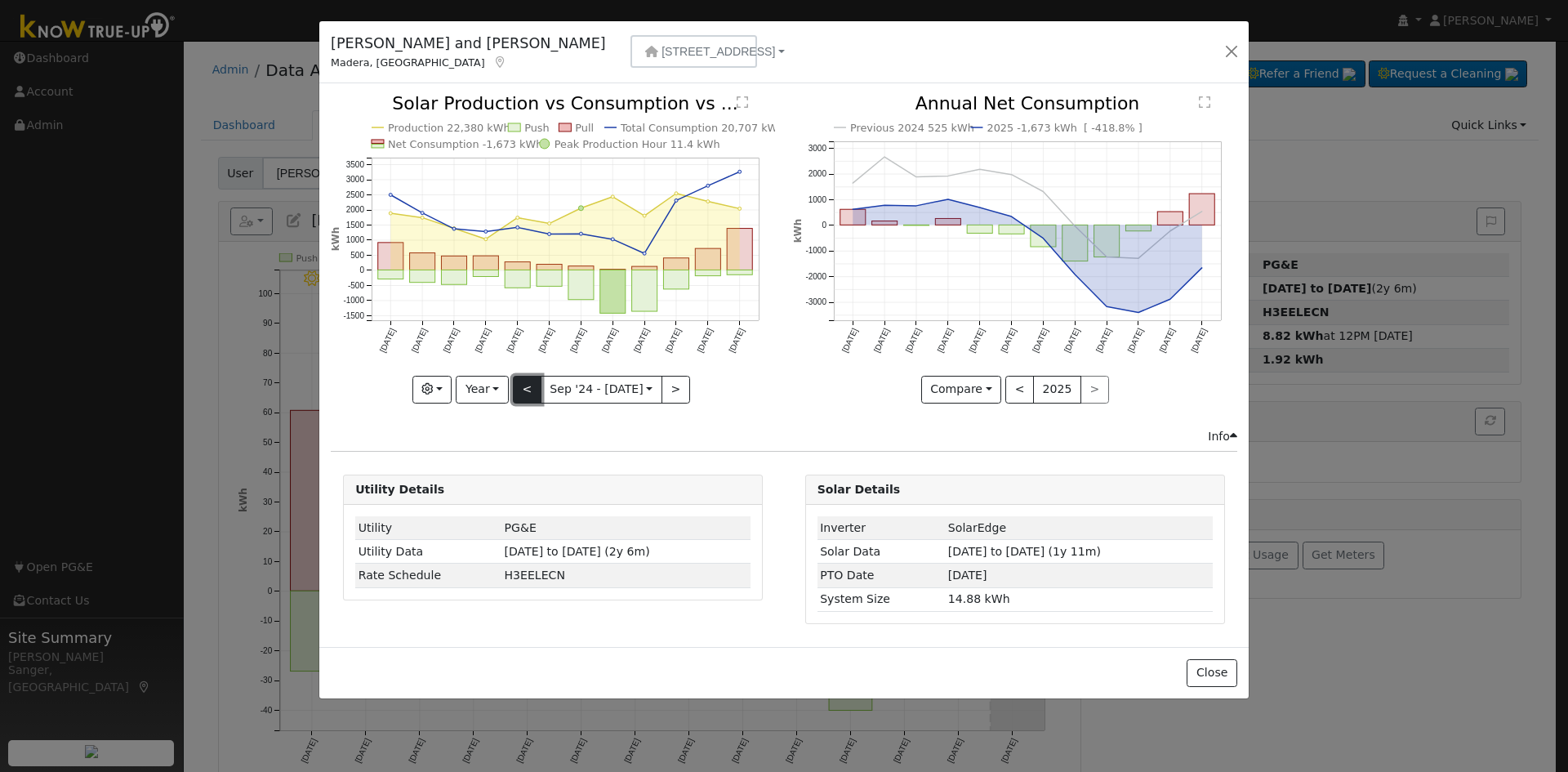
click at [524, 388] on button "<" at bounding box center [527, 389] width 29 height 28
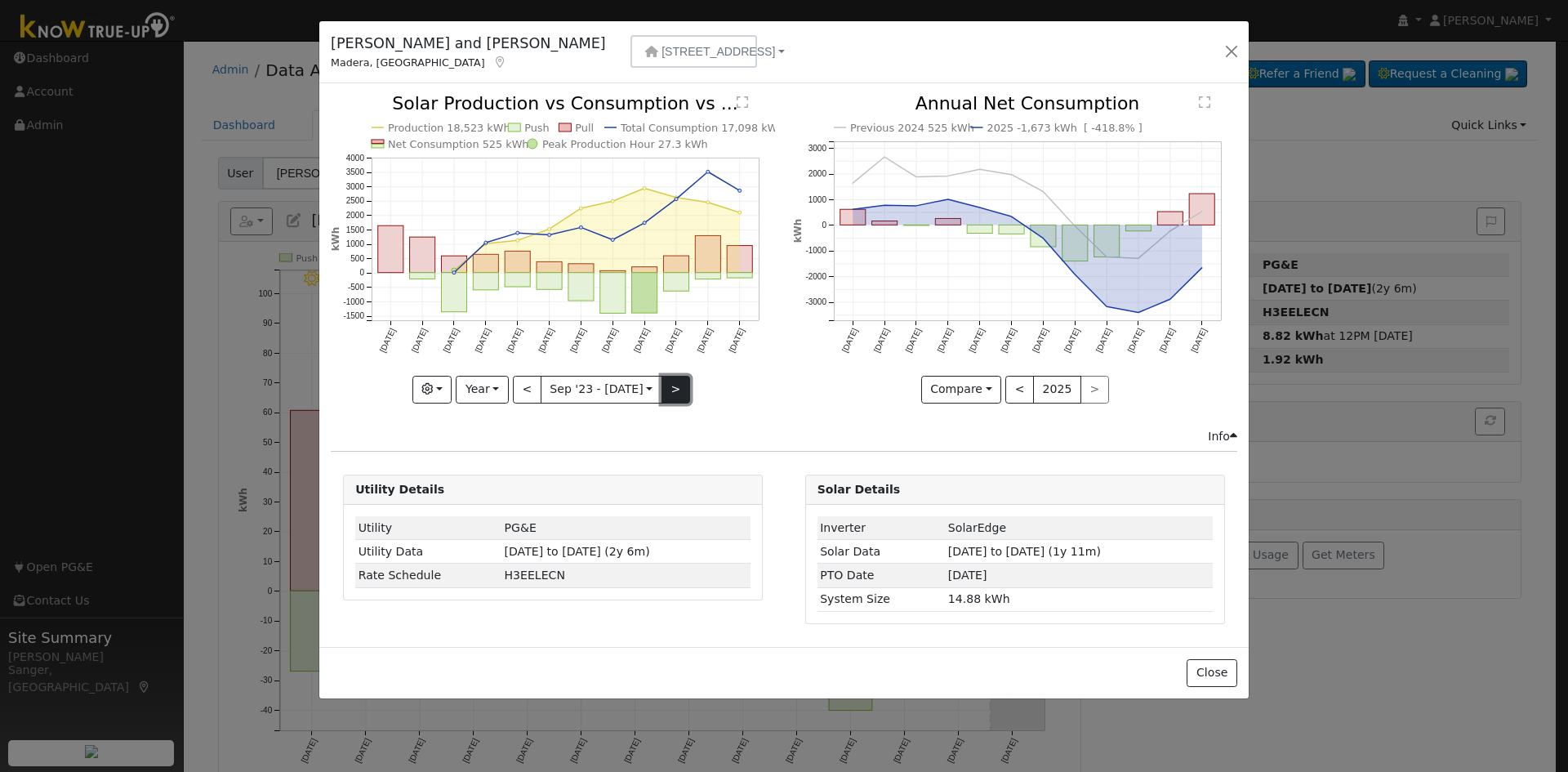
click at [668, 388] on button ">" at bounding box center [676, 389] width 29 height 28
type input "[DATE]"
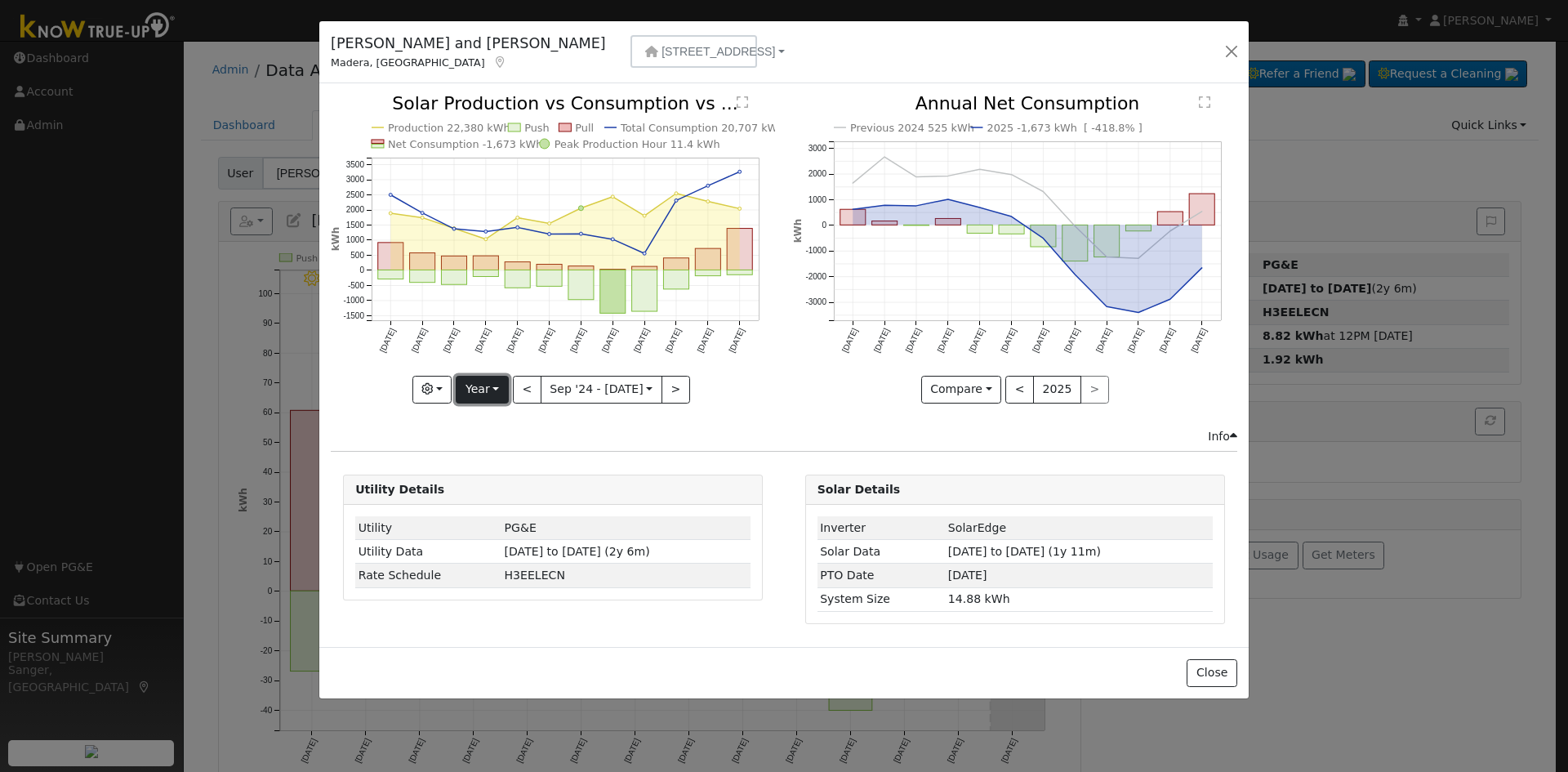
click at [480, 381] on button "Year" at bounding box center [482, 389] width 52 height 28
click at [486, 522] on link "Custom" at bounding box center [514, 515] width 114 height 23
select select "8"
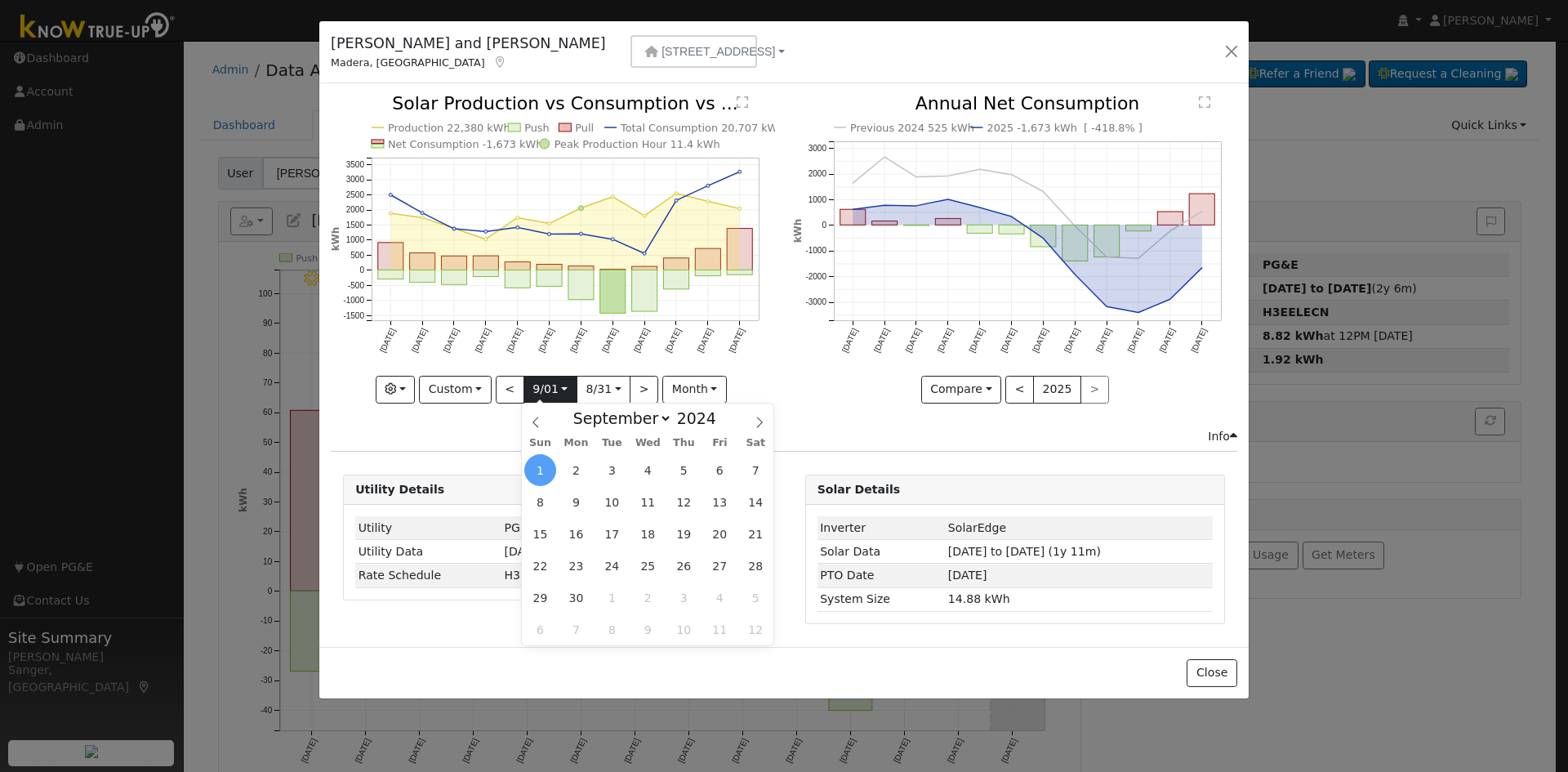
click at [549, 392] on input "[DATE]" at bounding box center [550, 389] width 52 height 26
click at [719, 413] on span at bounding box center [725, 413] width 12 height 9
type input "2025"
click at [677, 472] on span "4" at bounding box center [684, 470] width 32 height 32
type input "[DATE]"
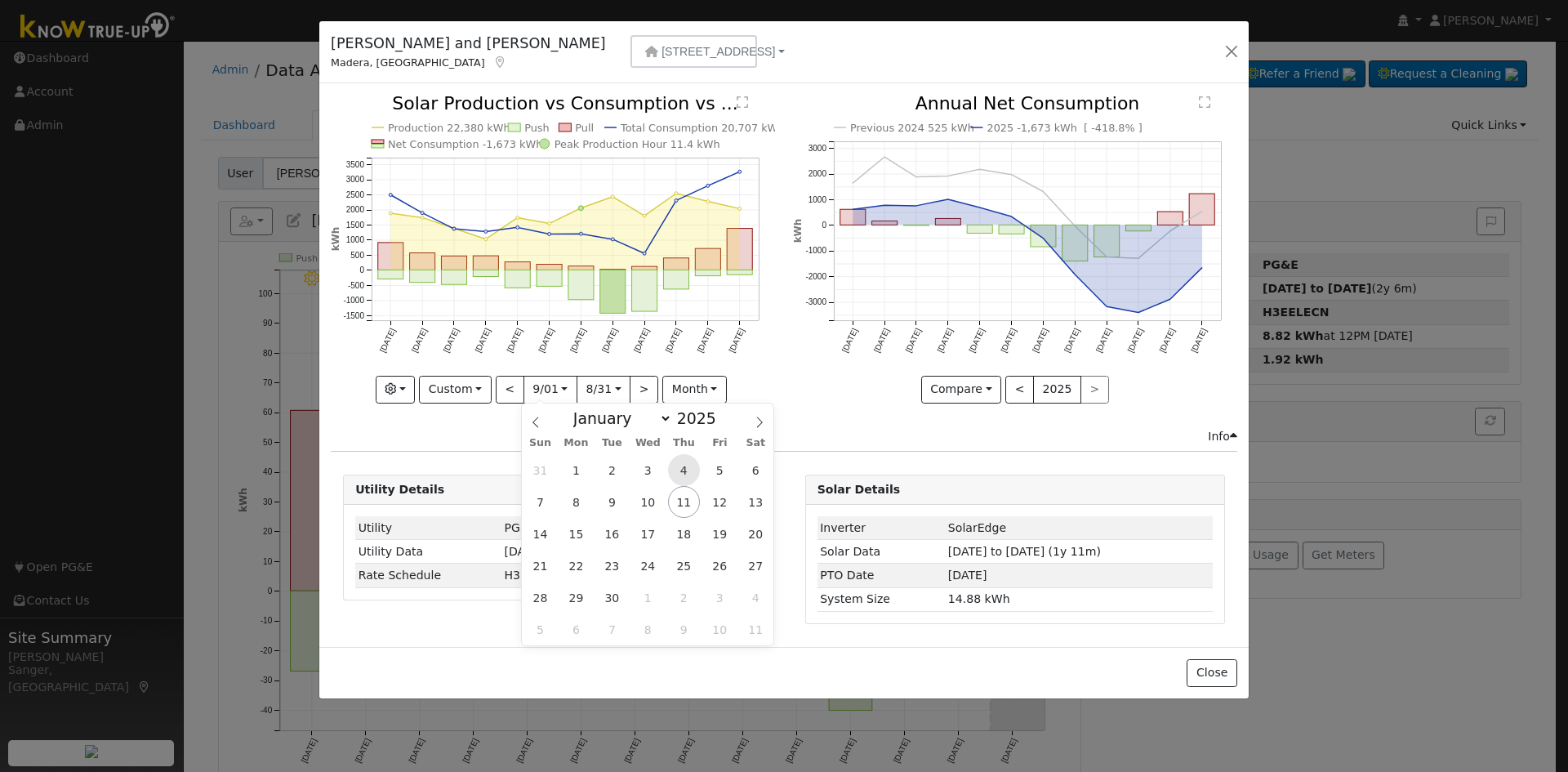
scroll to position [0, 12]
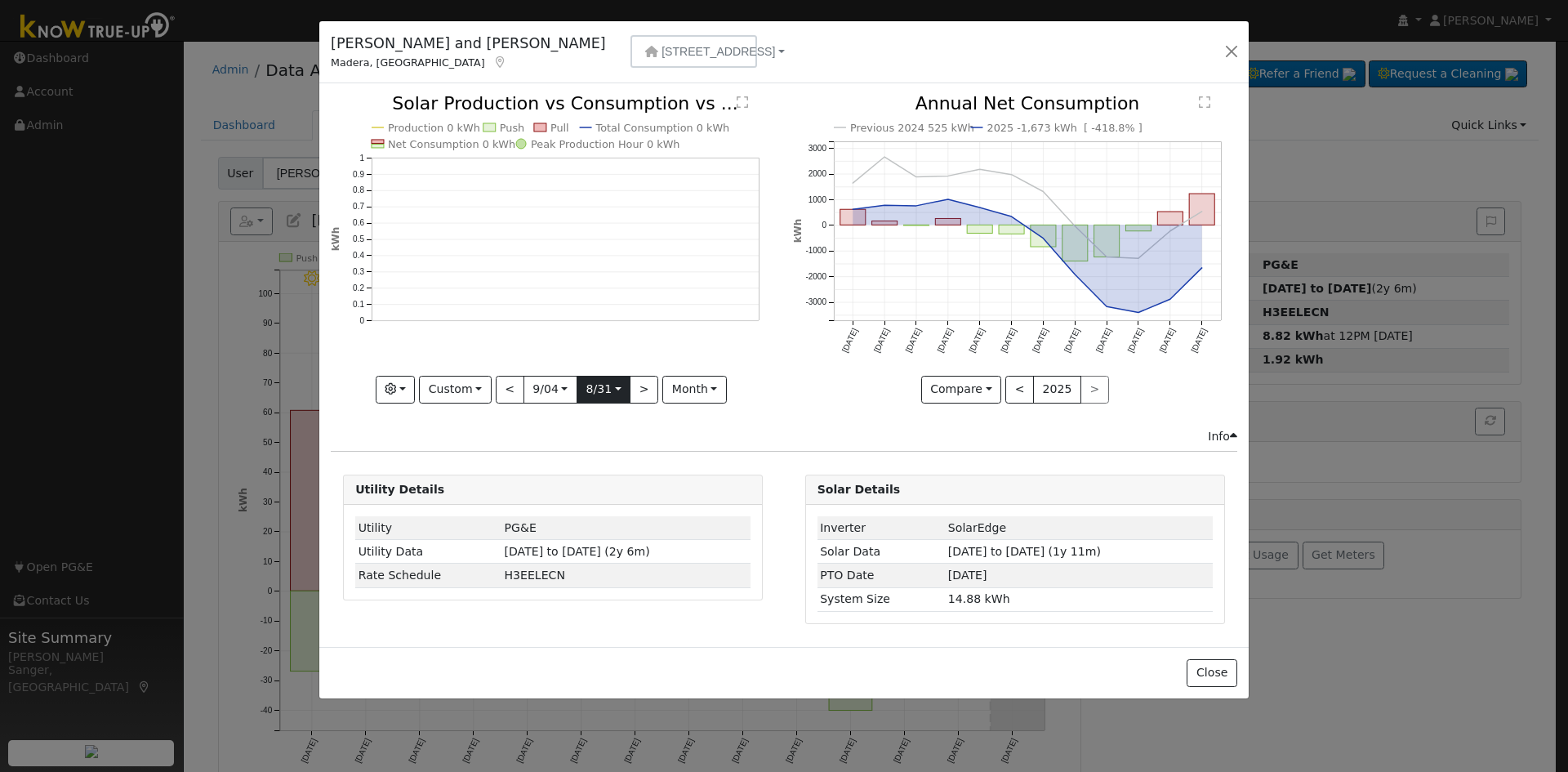
click at [598, 388] on input "[DATE]" at bounding box center [603, 389] width 52 height 26
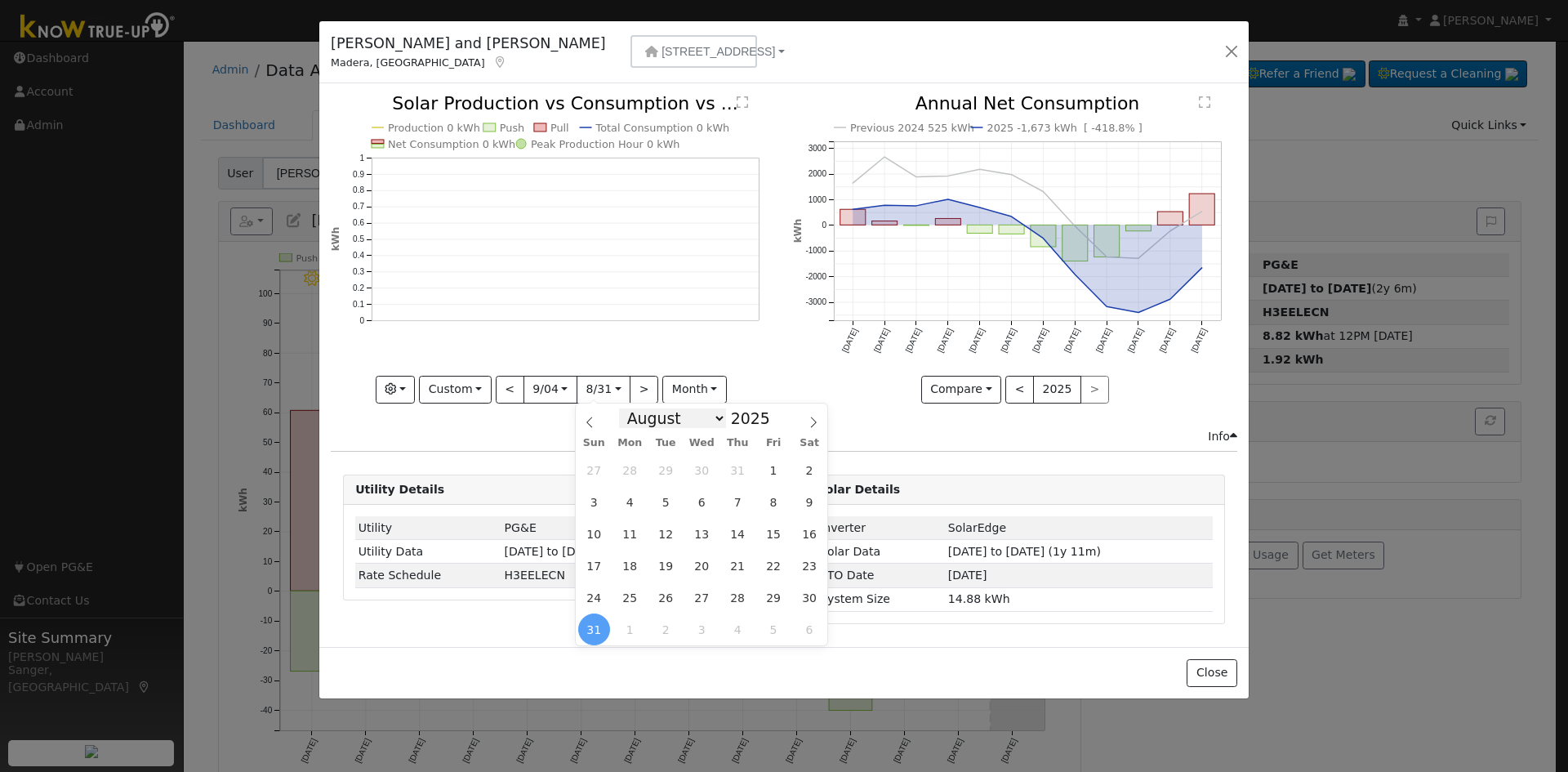
click at [676, 416] on select "January February March April May June July August September October November De…" at bounding box center [672, 418] width 107 height 20
select select "8"
click at [632, 408] on select "January February March April May June July August September October November De…" at bounding box center [672, 418] width 107 height 20
click at [663, 467] on span "2" at bounding box center [666, 470] width 32 height 32
type input "[DATE]"
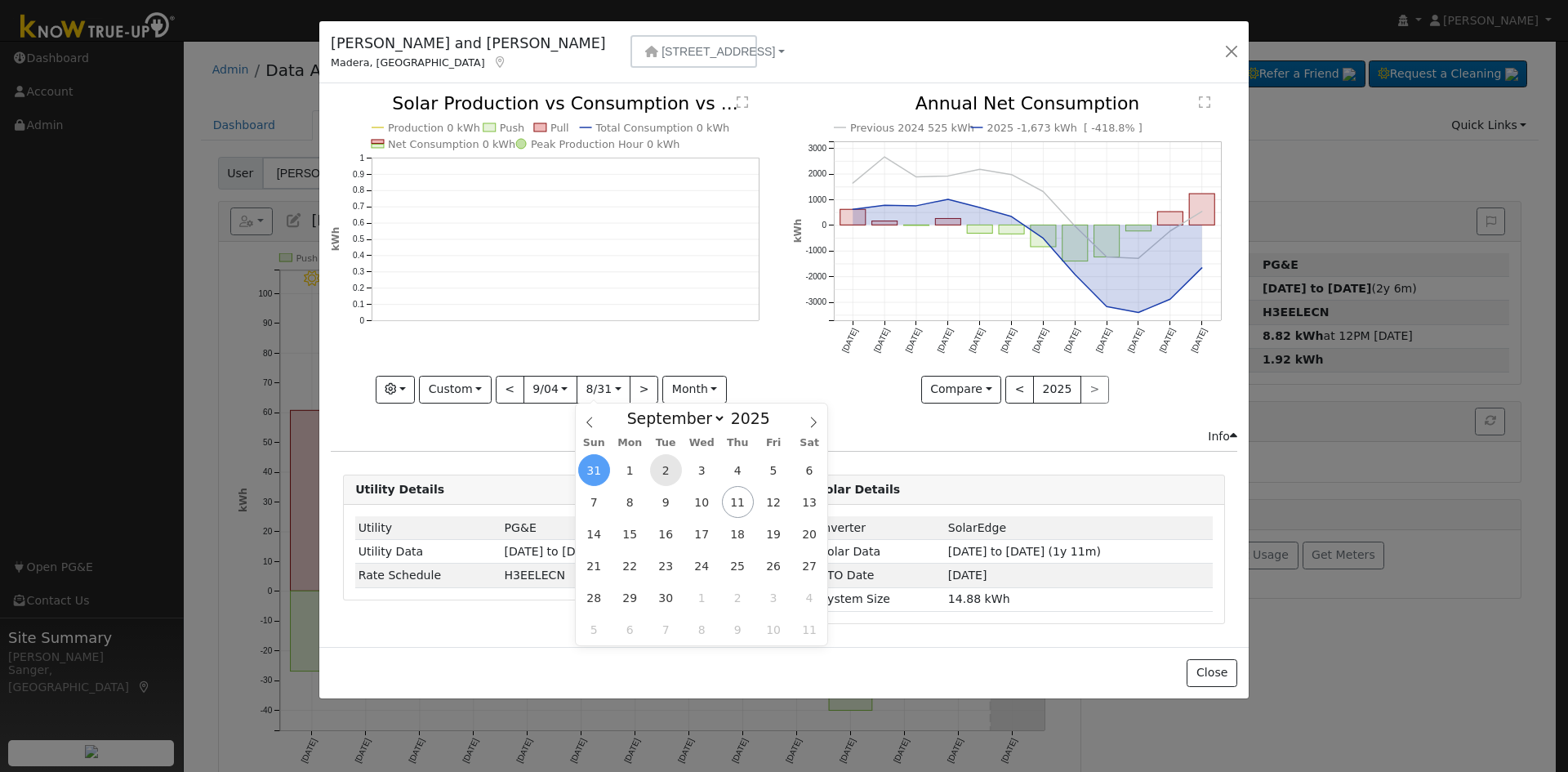
scroll to position [0, 12]
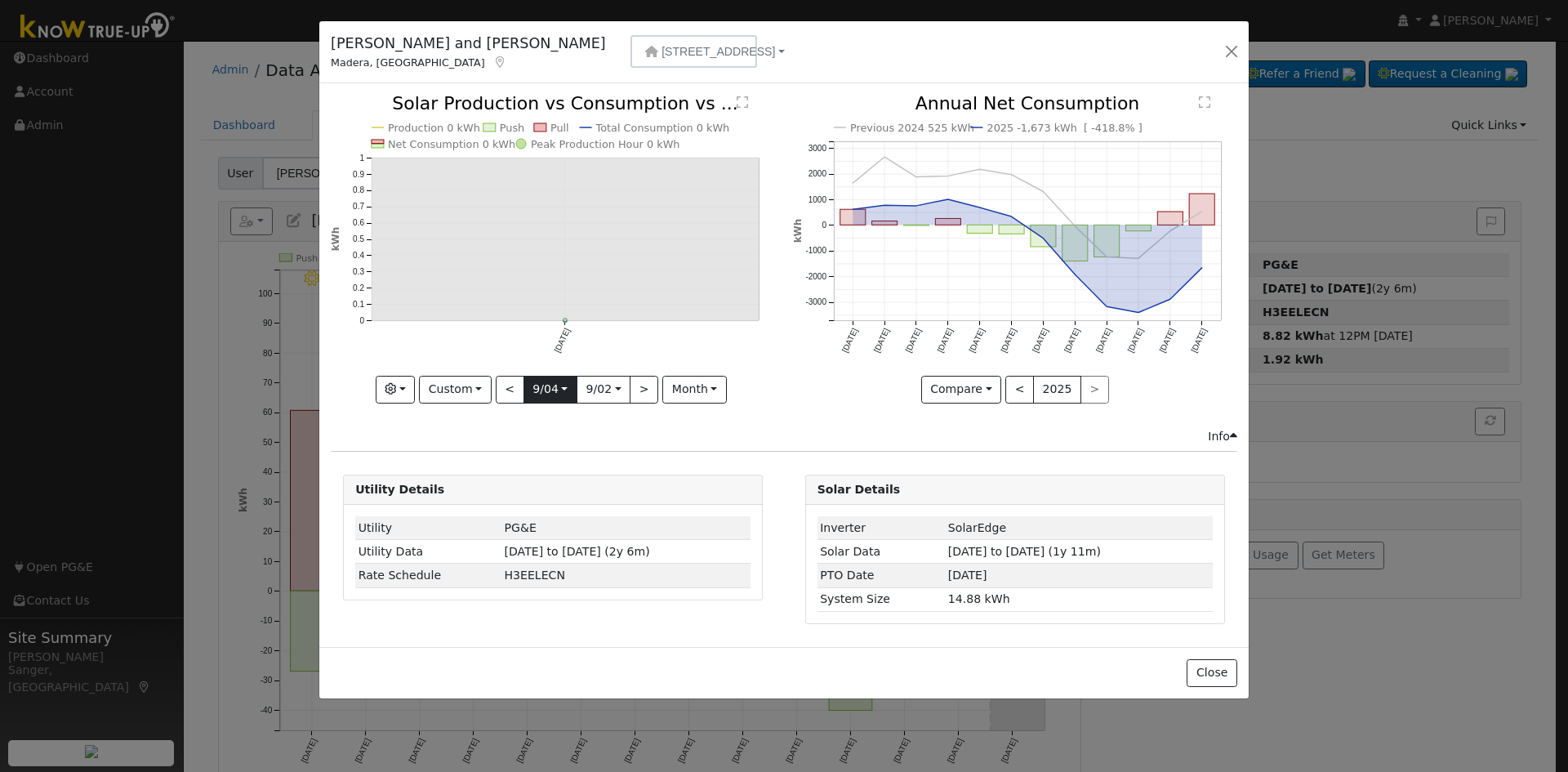
click at [547, 390] on input "[DATE]" at bounding box center [550, 389] width 52 height 26
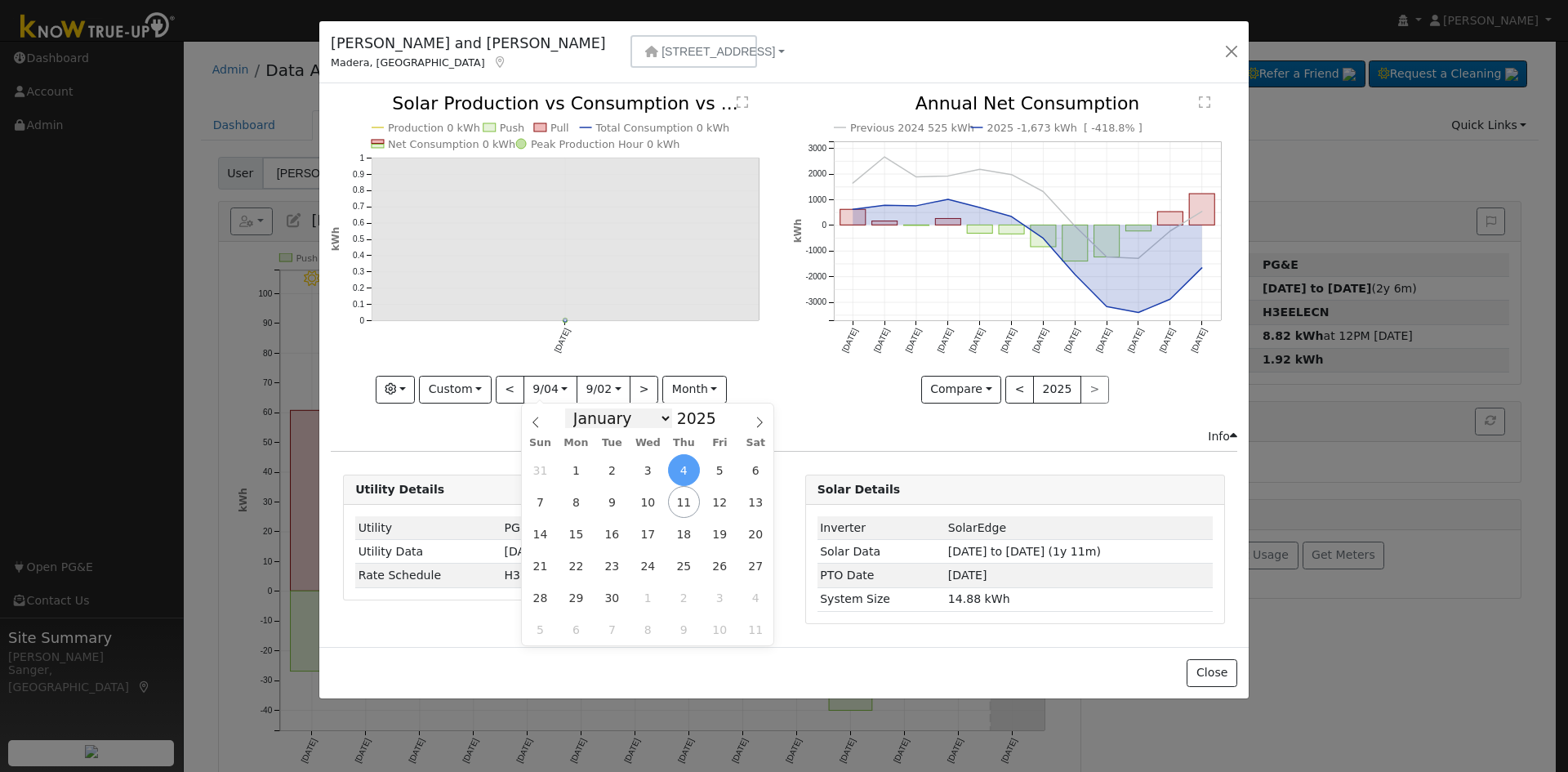
click at [612, 413] on select "January February March April May June July August September October November De…" at bounding box center [619, 418] width 107 height 20
select select "7"
click at [578, 408] on select "January February March April May June July August September October November De…" at bounding box center [619, 418] width 107 height 20
click at [575, 501] on span "4" at bounding box center [576, 501] width 32 height 32
type input "[DATE]"
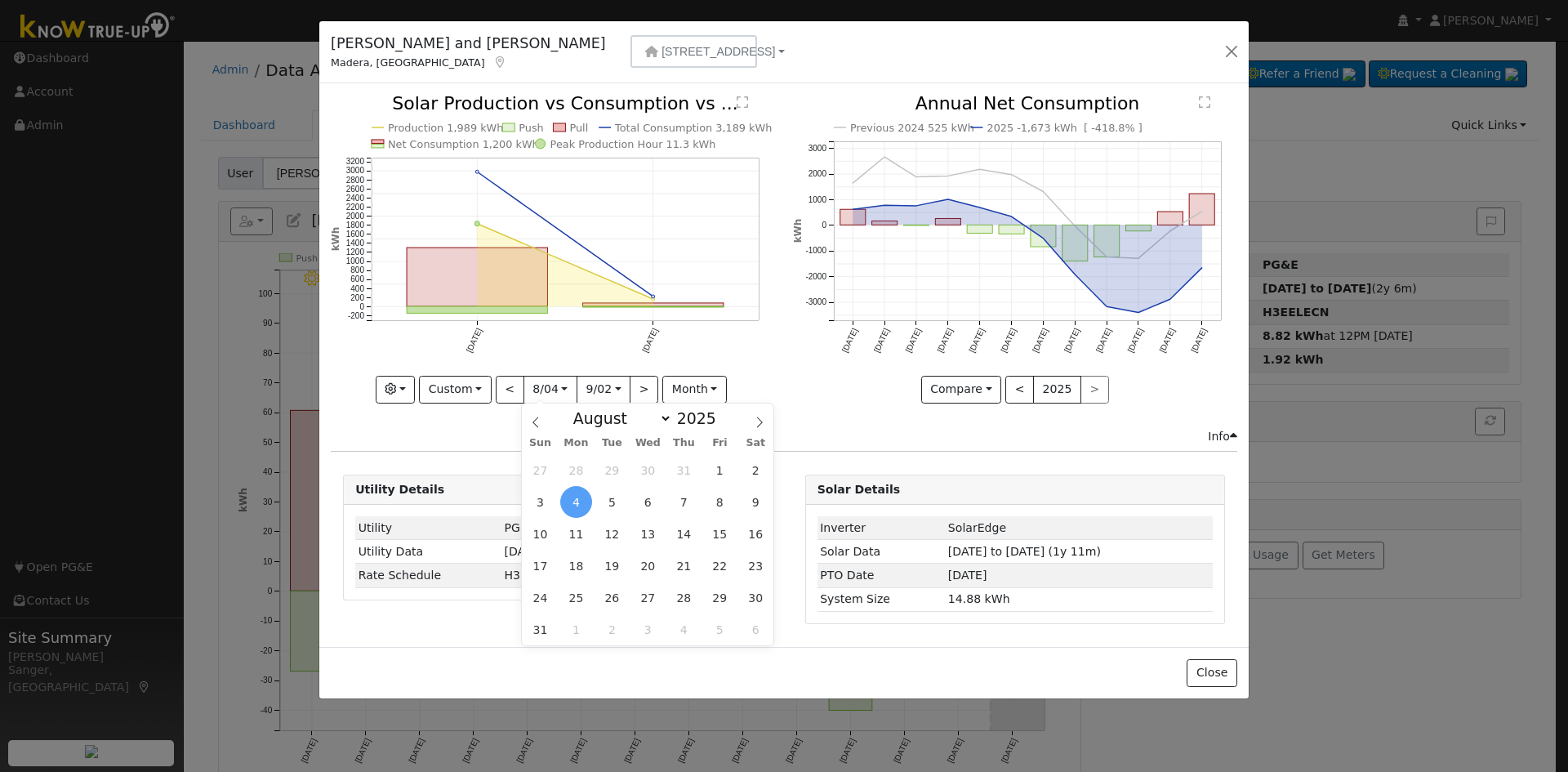
click at [779, 344] on div "Production 1,989 kWh Push Pull Total Consumption 3,189 kWh Net Consumption 1,20…" at bounding box center [553, 261] width 462 height 333
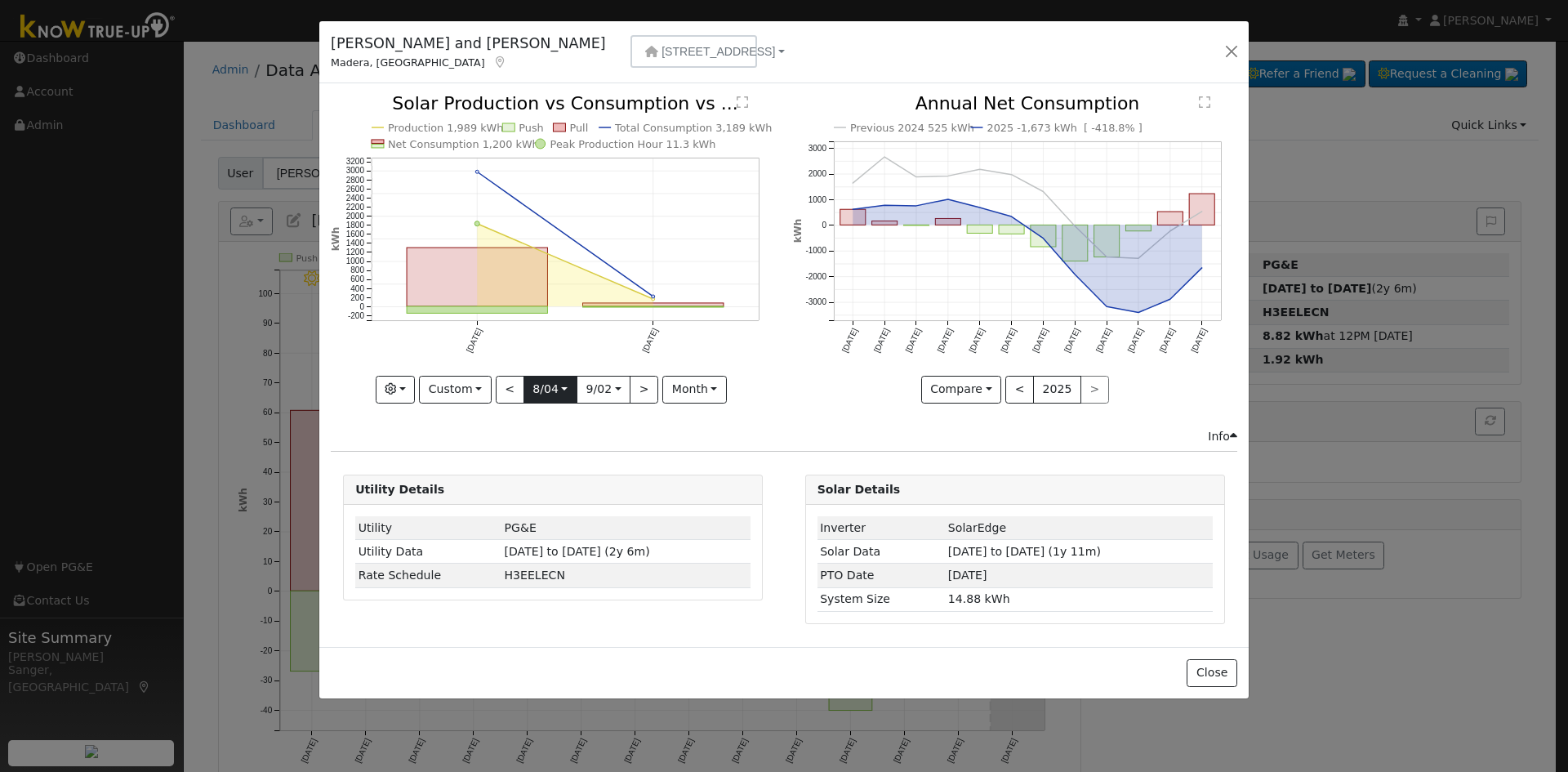
click at [543, 387] on input "[DATE]" at bounding box center [550, 389] width 52 height 26
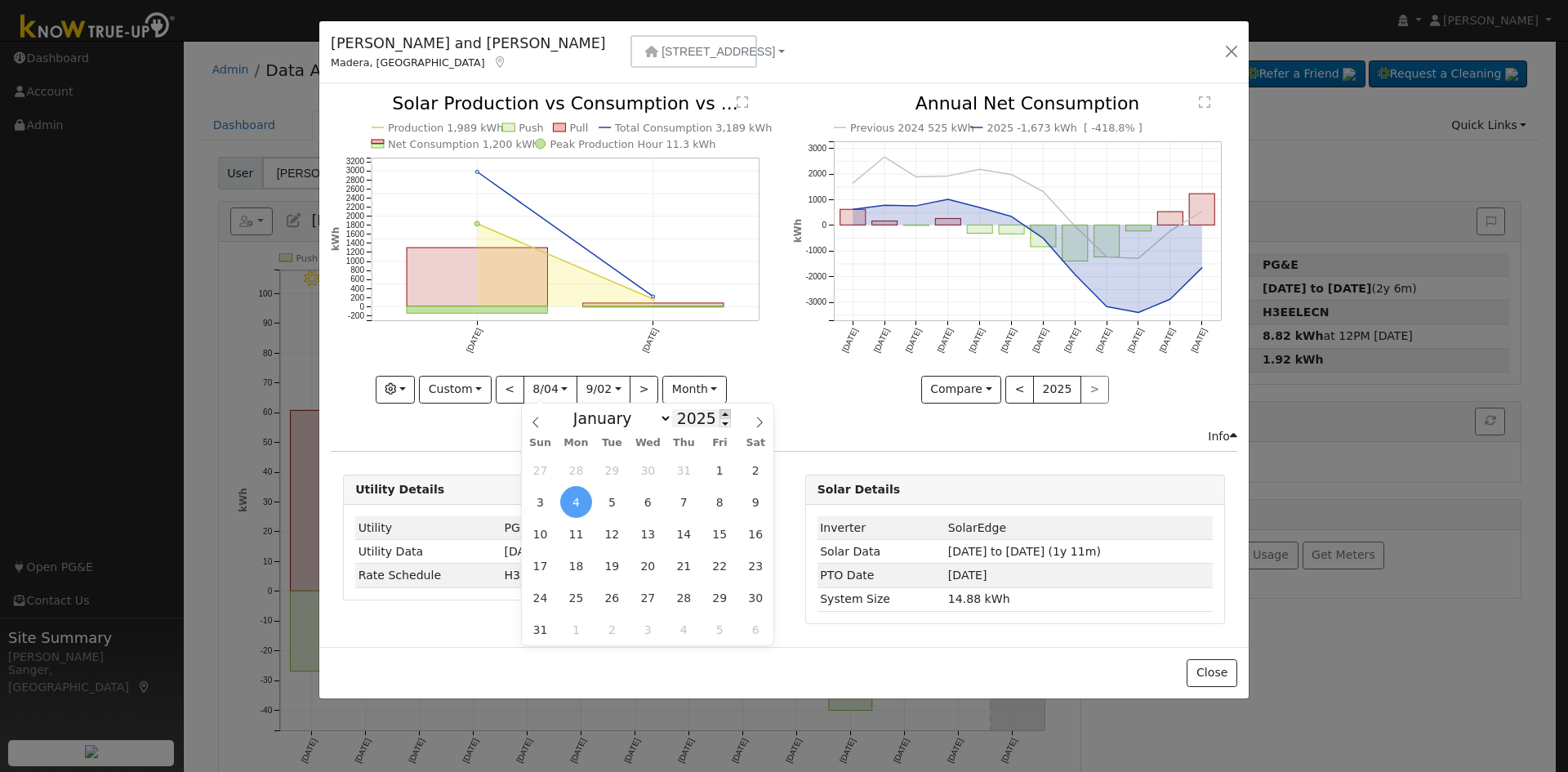
click at [719, 412] on span at bounding box center [725, 413] width 12 height 9
click at [719, 426] on span at bounding box center [725, 422] width 12 height 9
type input "2024"
click at [547, 502] on span "4" at bounding box center [540, 501] width 32 height 32
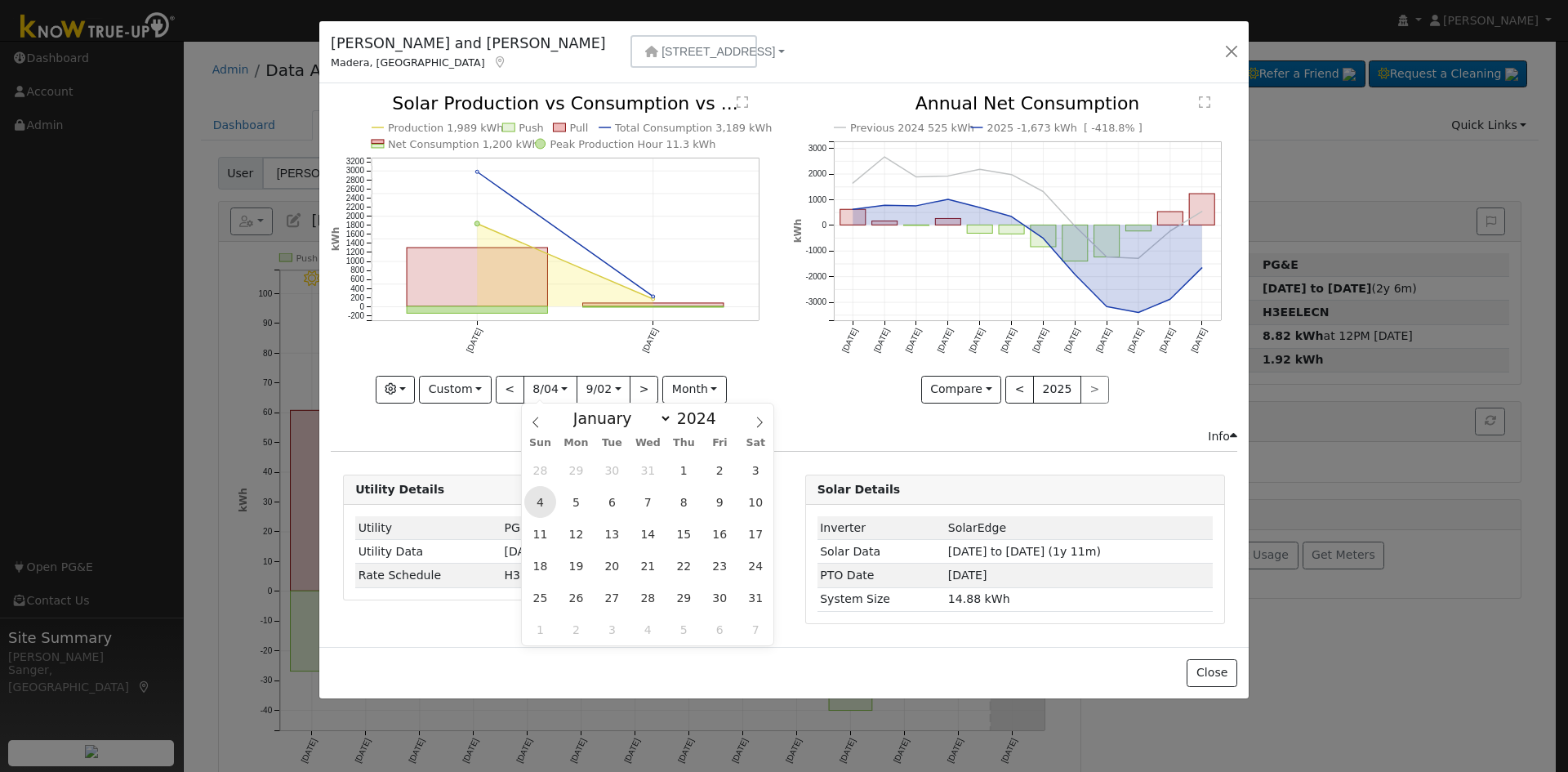
type input "[DATE]"
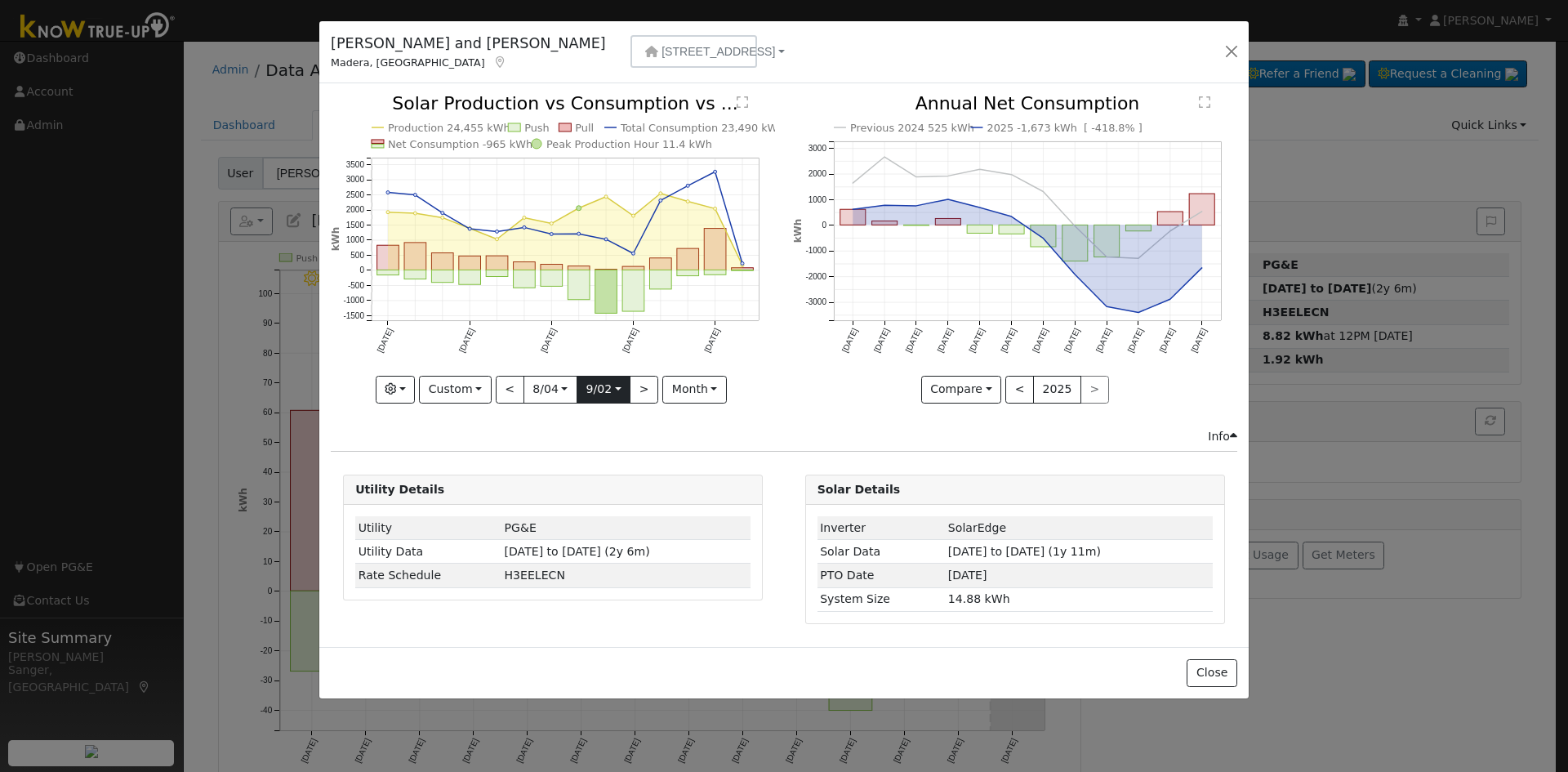
click at [592, 388] on input "[DATE]" at bounding box center [603, 389] width 52 height 26
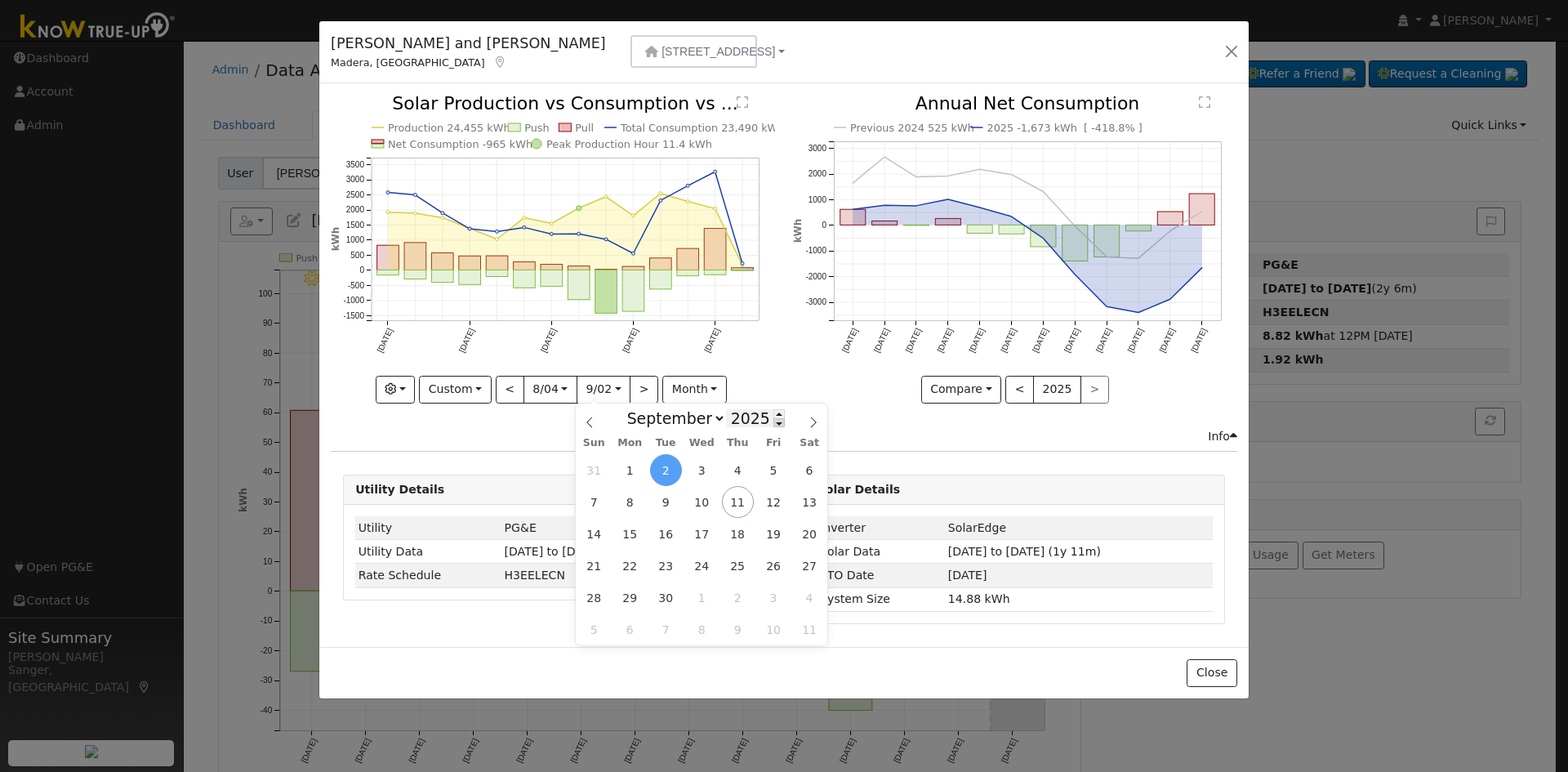
click at [774, 424] on span at bounding box center [779, 422] width 12 height 9
type input "2024"
click at [635, 477] on span "2" at bounding box center [630, 470] width 32 height 32
type input "[DATE]"
